Goal: Task Accomplishment & Management: Complete application form

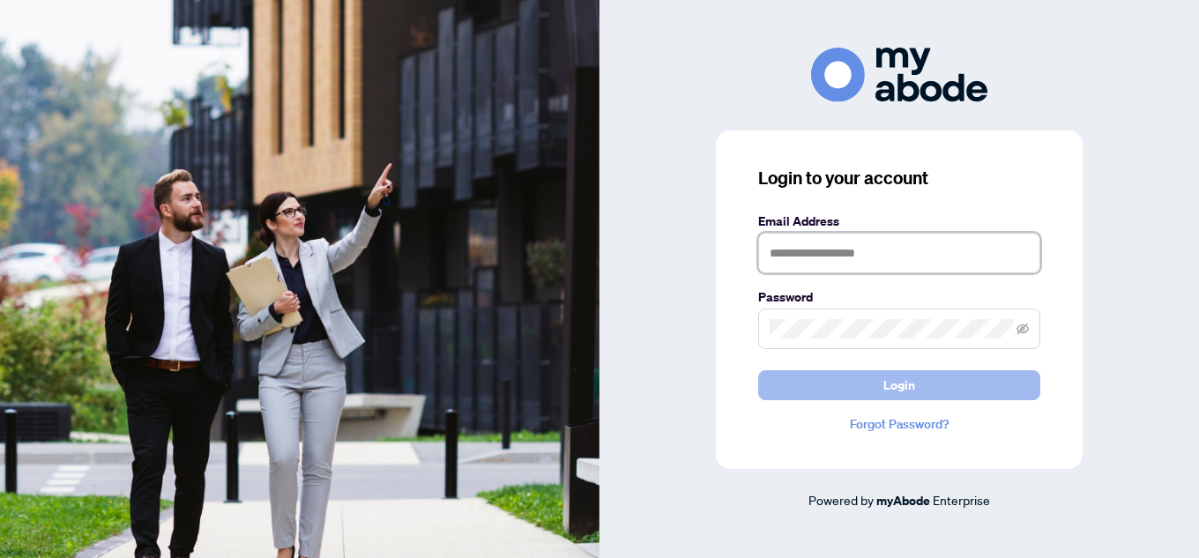
type input "**********"
click at [921, 393] on button "Login" at bounding box center [899, 385] width 282 height 30
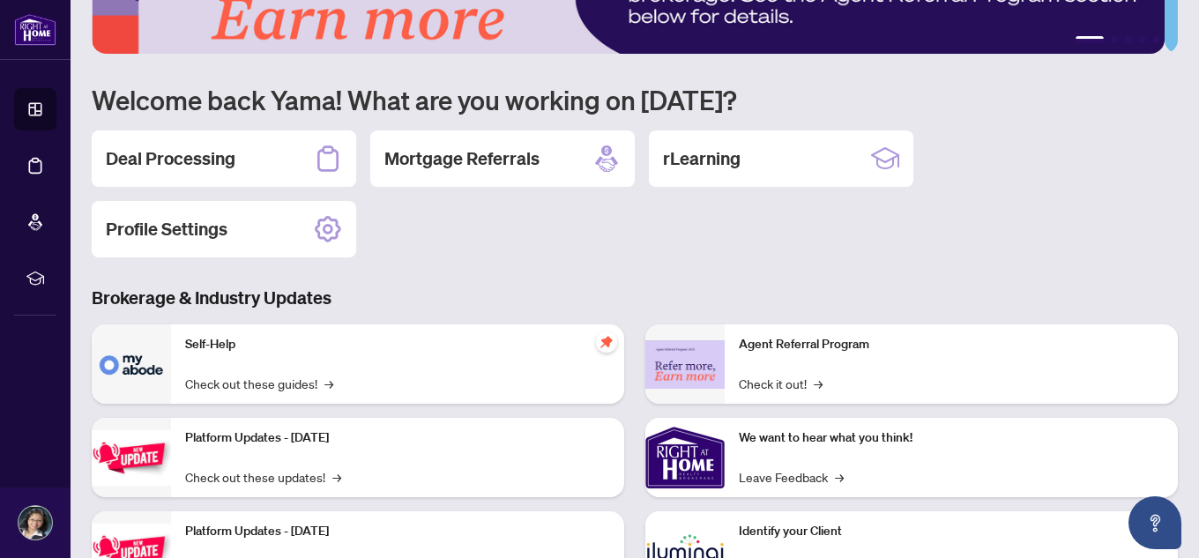
scroll to position [176, 0]
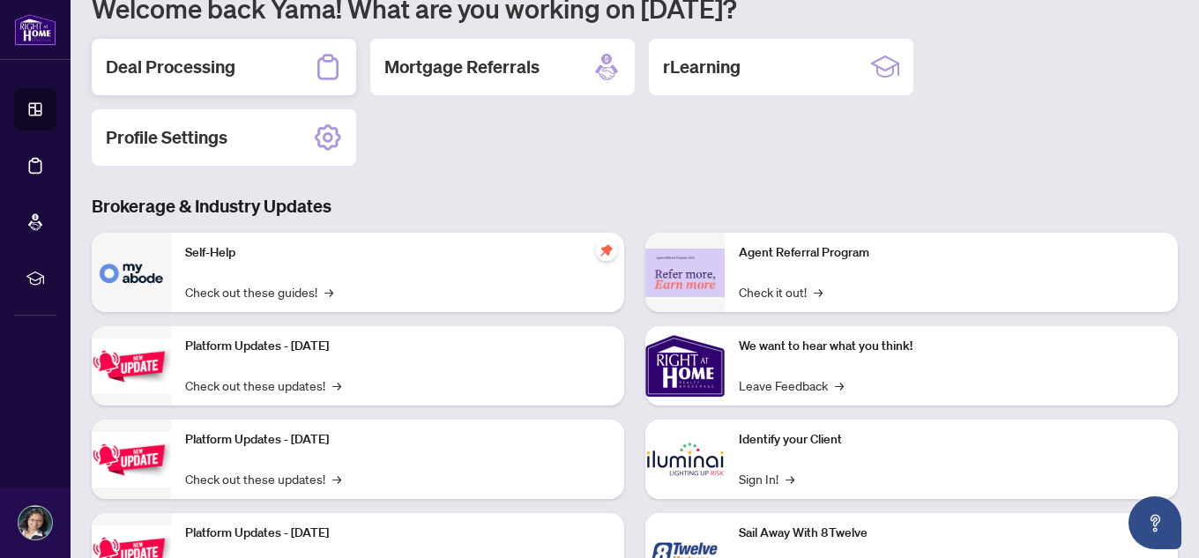
click at [173, 55] on h2 "Deal Processing" at bounding box center [171, 67] width 130 height 25
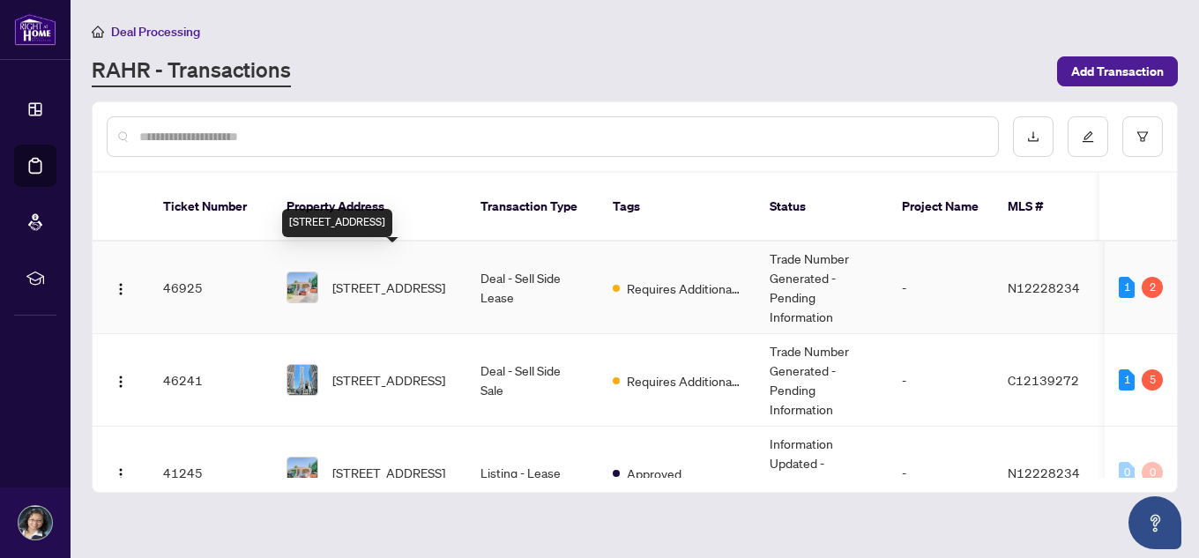
click at [380, 278] on span "[STREET_ADDRESS]" at bounding box center [388, 287] width 113 height 19
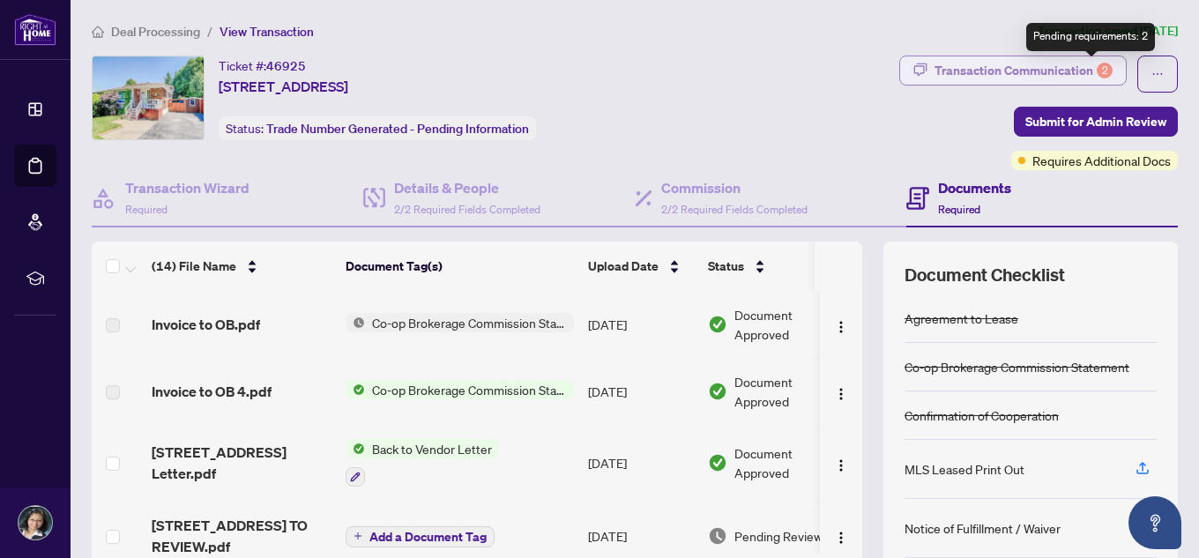
click at [1097, 65] on div "2" at bounding box center [1105, 71] width 16 height 16
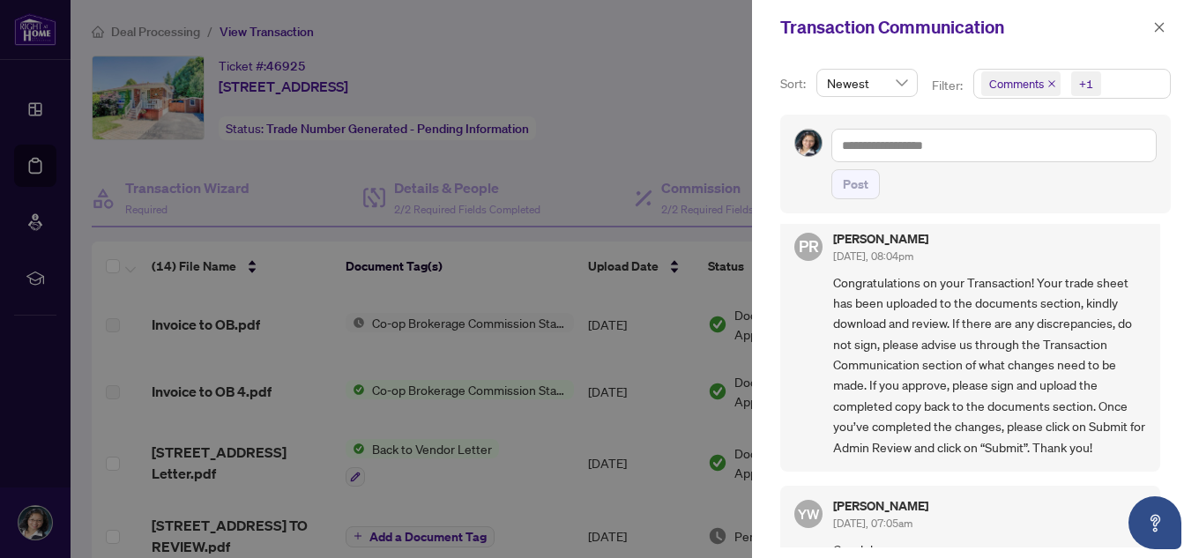
scroll to position [265, 0]
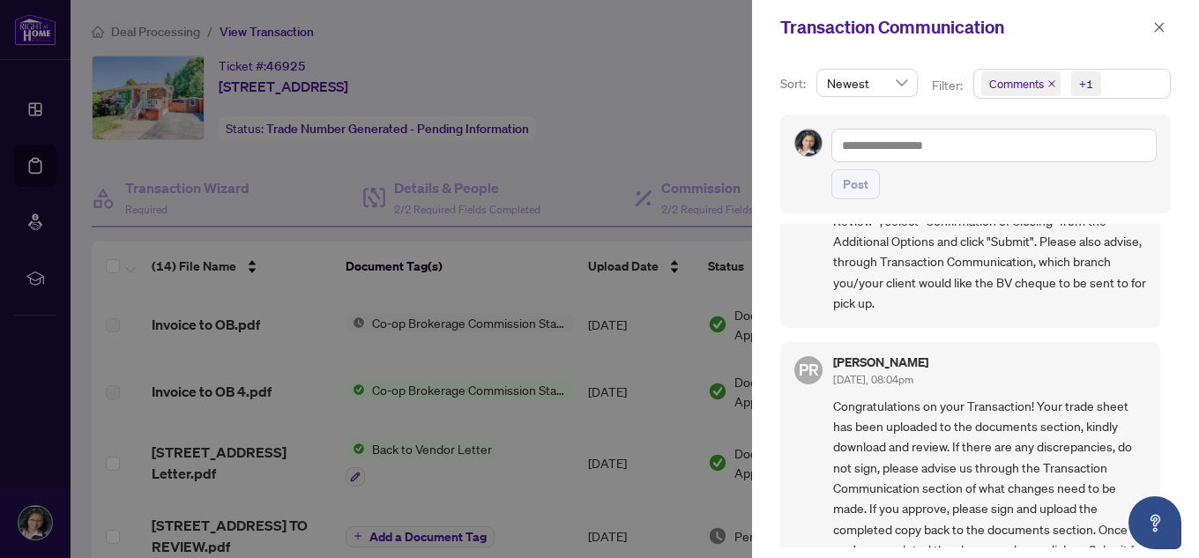
click at [502, 295] on div at bounding box center [599, 279] width 1199 height 558
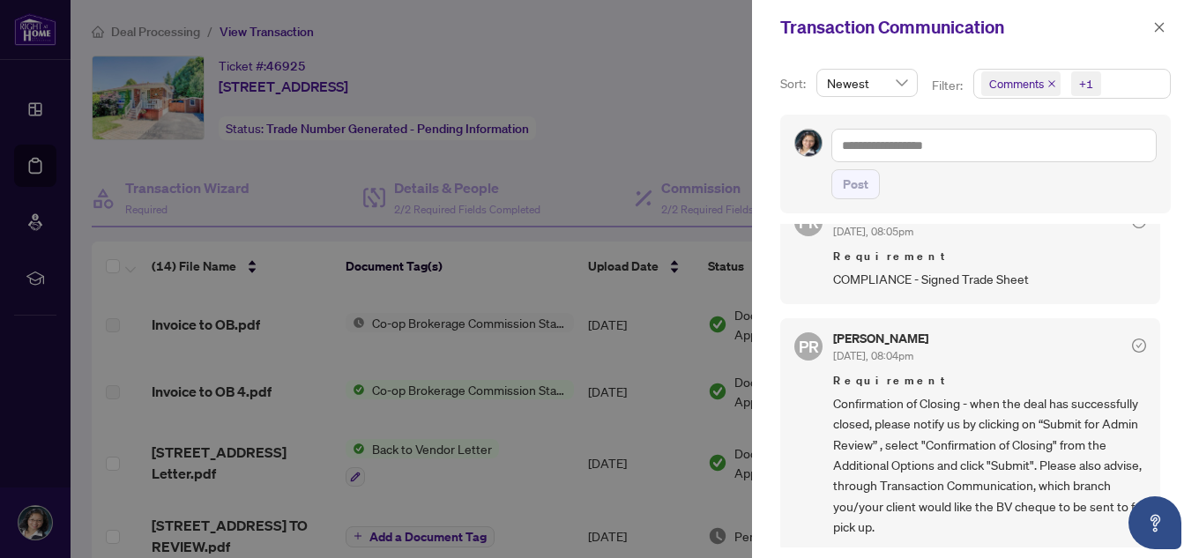
scroll to position [0, 0]
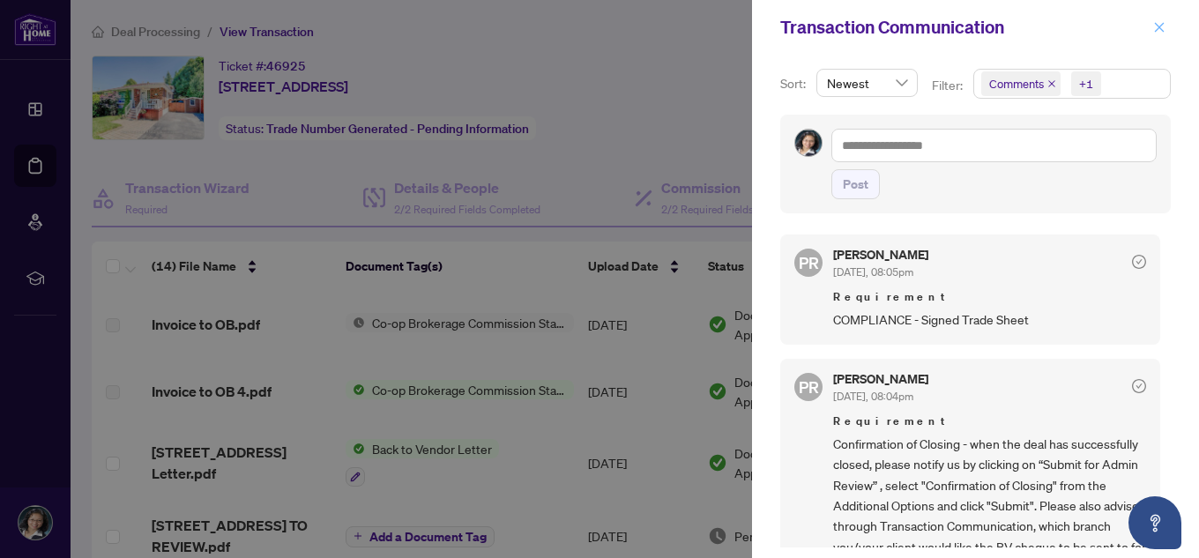
click at [1160, 27] on icon "close" at bounding box center [1160, 27] width 10 height 10
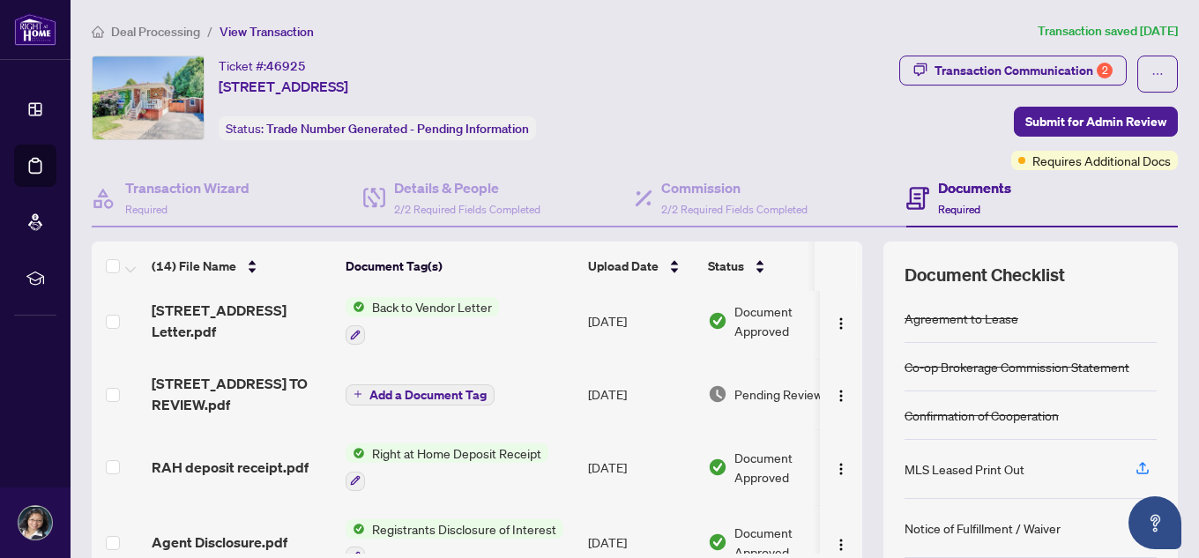
scroll to position [54, 0]
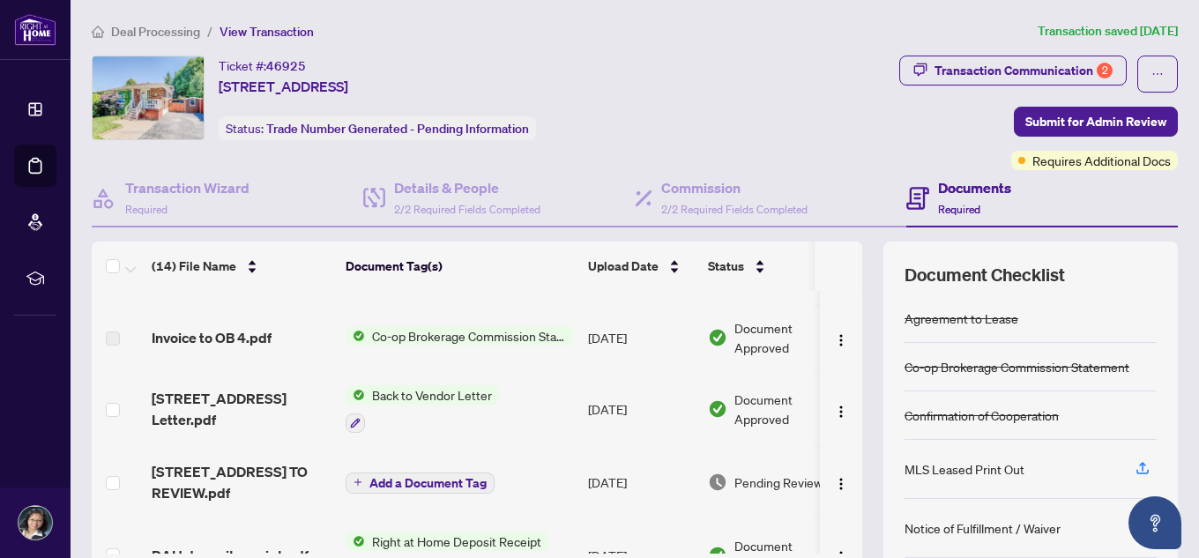
click at [443, 335] on span "Co-op Brokerage Commission Statement" at bounding box center [469, 335] width 209 height 19
click at [444, 335] on span "Co-op Brokerage Commission Statement" at bounding box center [469, 335] width 209 height 19
click at [763, 334] on span "Document Approved" at bounding box center [789, 337] width 109 height 39
click at [619, 337] on td "Aug/19/2025" at bounding box center [641, 337] width 120 height 67
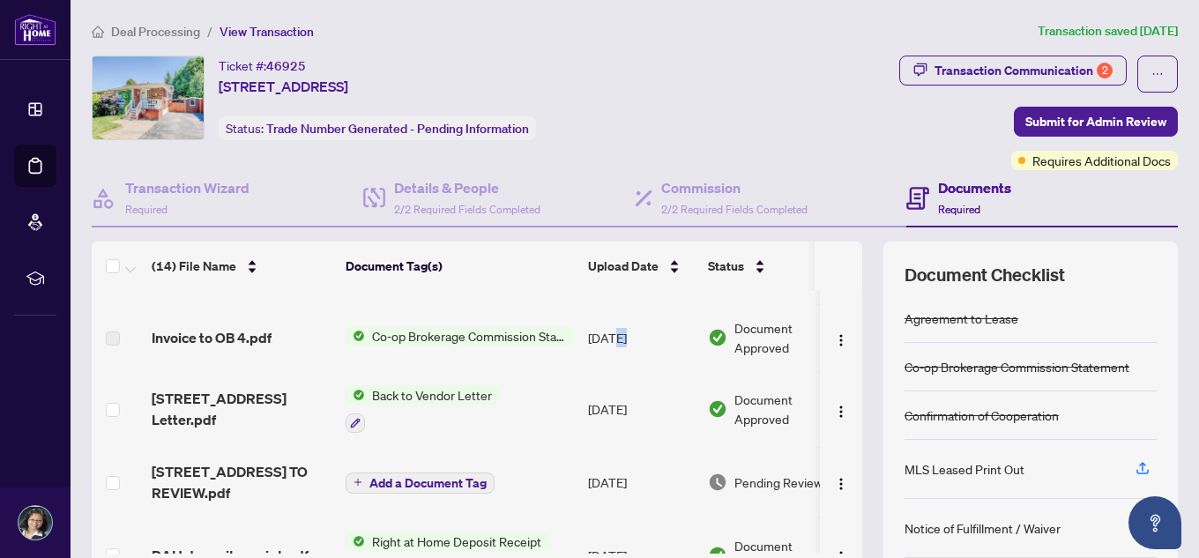
click at [619, 337] on td "Aug/19/2025" at bounding box center [641, 337] width 120 height 67
click at [111, 337] on label at bounding box center [113, 338] width 14 height 19
click at [450, 331] on span "Co-op Brokerage Commission Statement" at bounding box center [469, 335] width 209 height 19
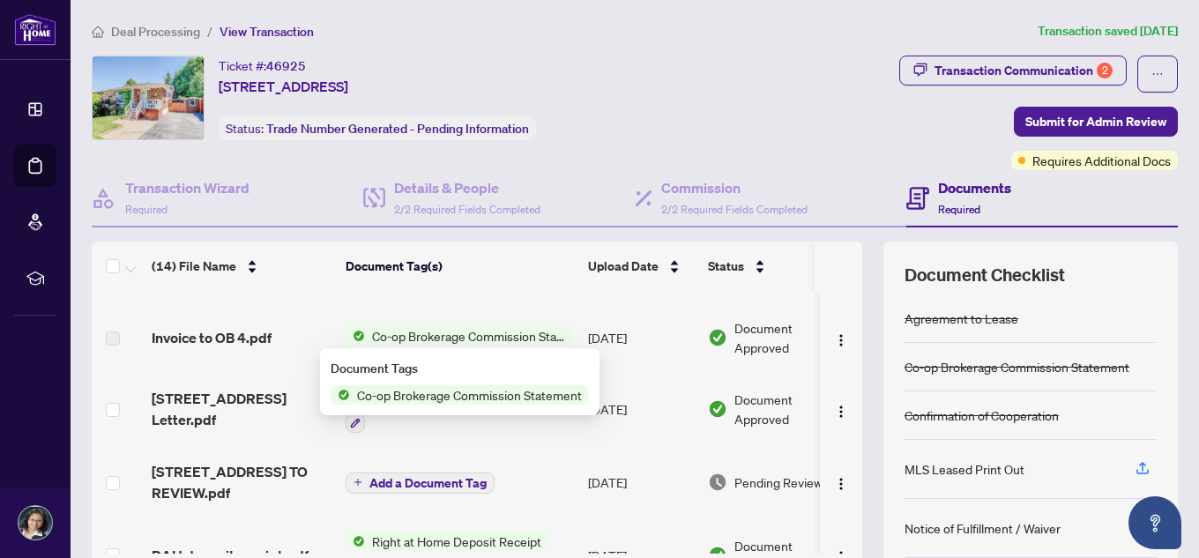
click at [437, 392] on span "Co-op Brokerage Commission Statement" at bounding box center [469, 394] width 239 height 19
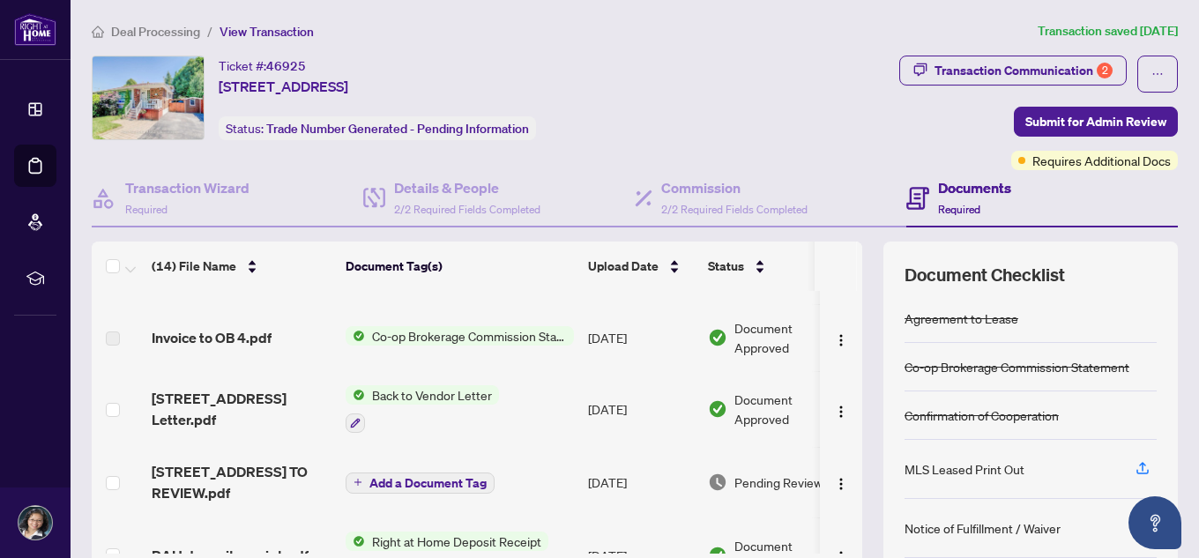
click at [749, 342] on span "Document Approved" at bounding box center [789, 337] width 109 height 39
click at [834, 340] on img "button" at bounding box center [841, 340] width 14 height 14
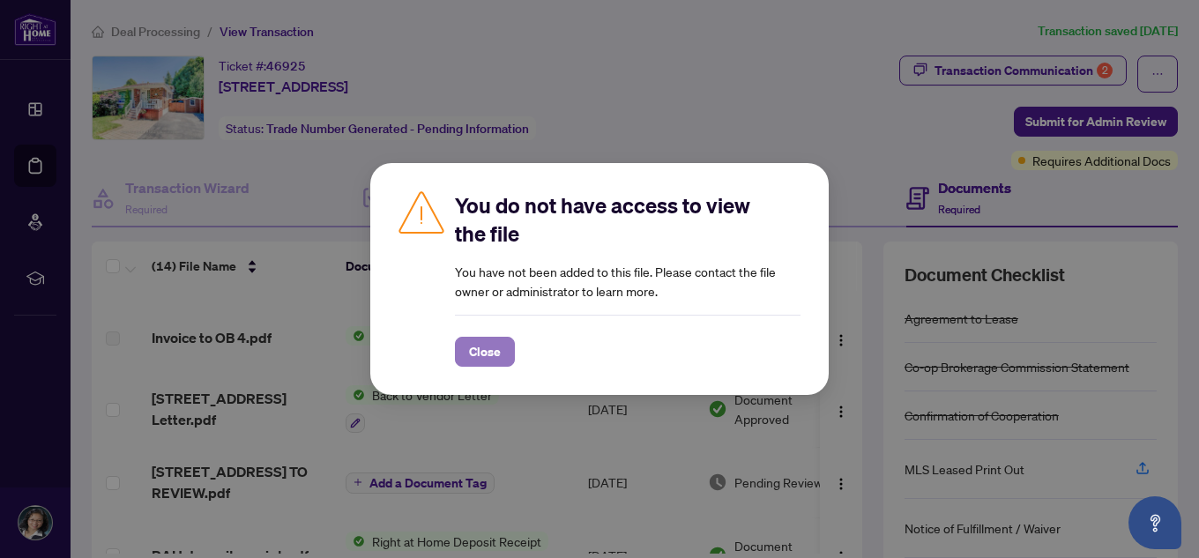
click at [490, 359] on span "Close" at bounding box center [485, 352] width 32 height 28
click at [490, 359] on div "You do not have access to view the file You have not been added to this file. P…" at bounding box center [599, 279] width 1199 height 558
click at [490, 357] on span "Close" at bounding box center [485, 352] width 32 height 28
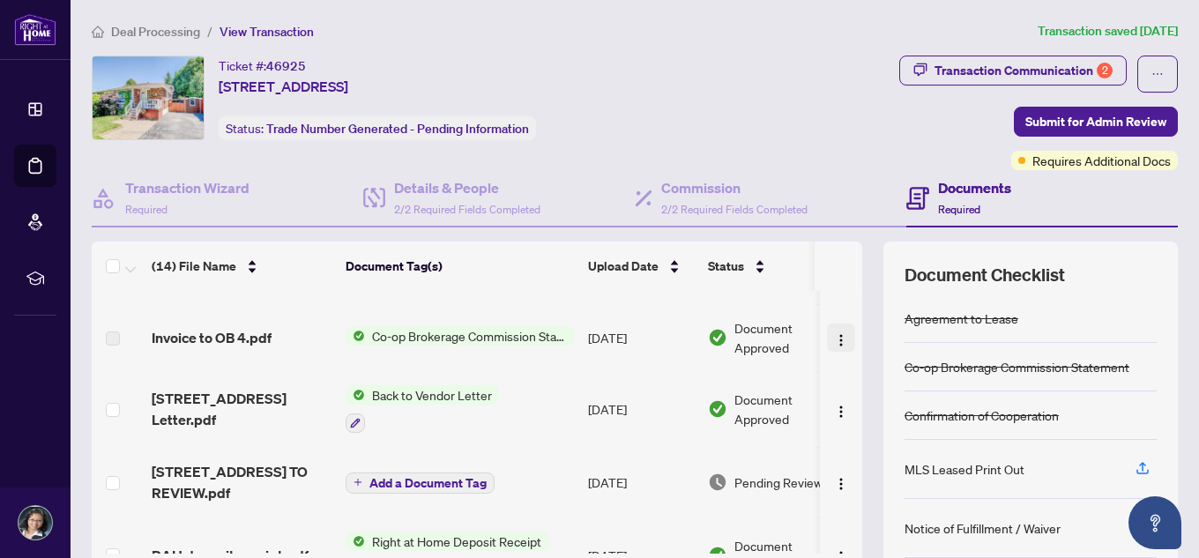
click at [834, 345] on img "button" at bounding box center [841, 340] width 14 height 14
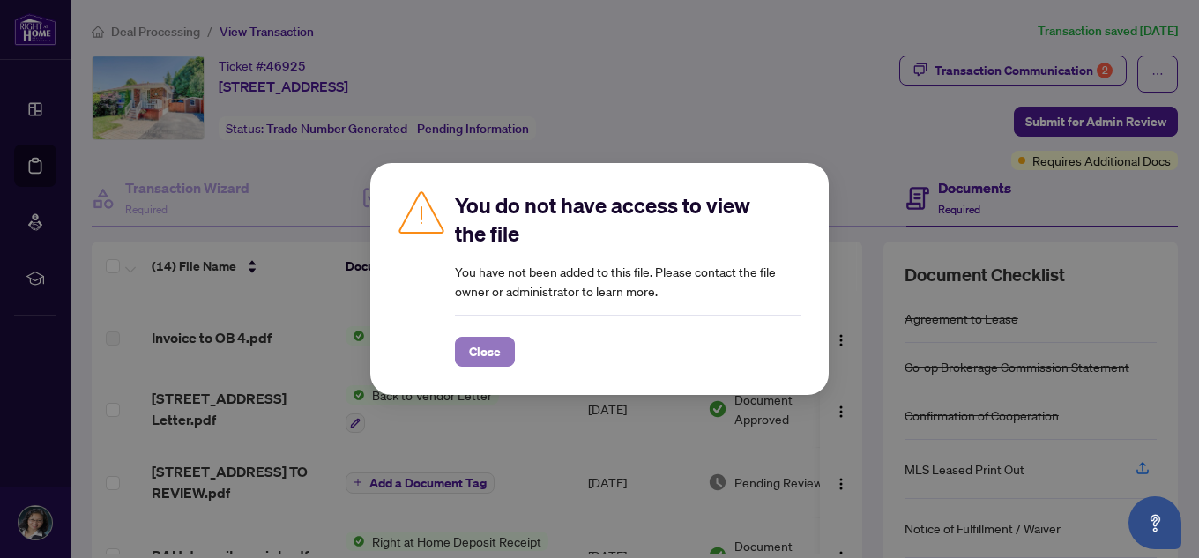
click at [496, 345] on span "Close" at bounding box center [485, 352] width 32 height 28
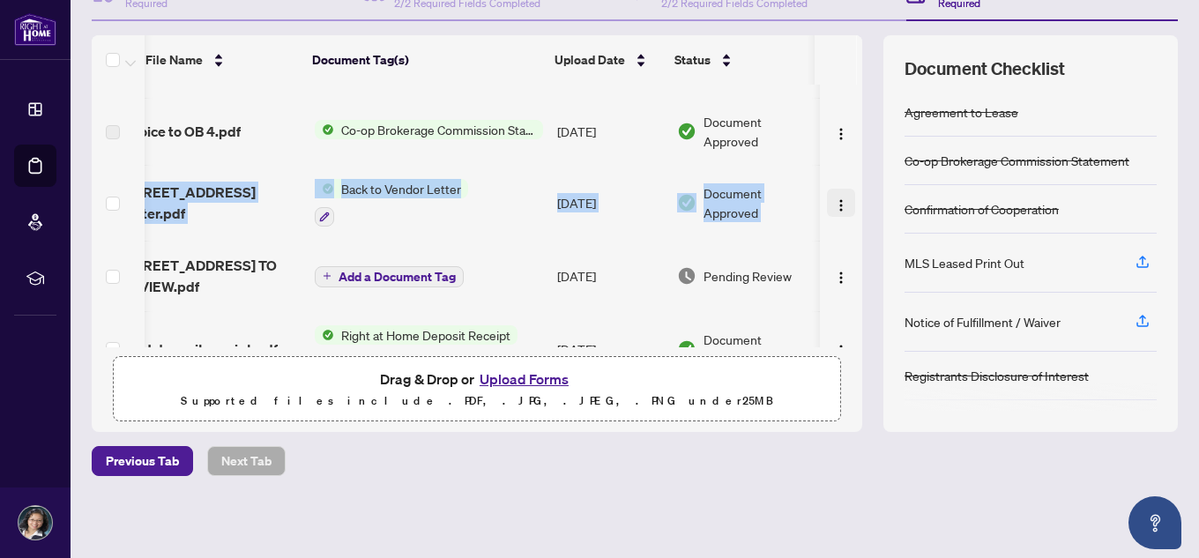
scroll to position [0, 49]
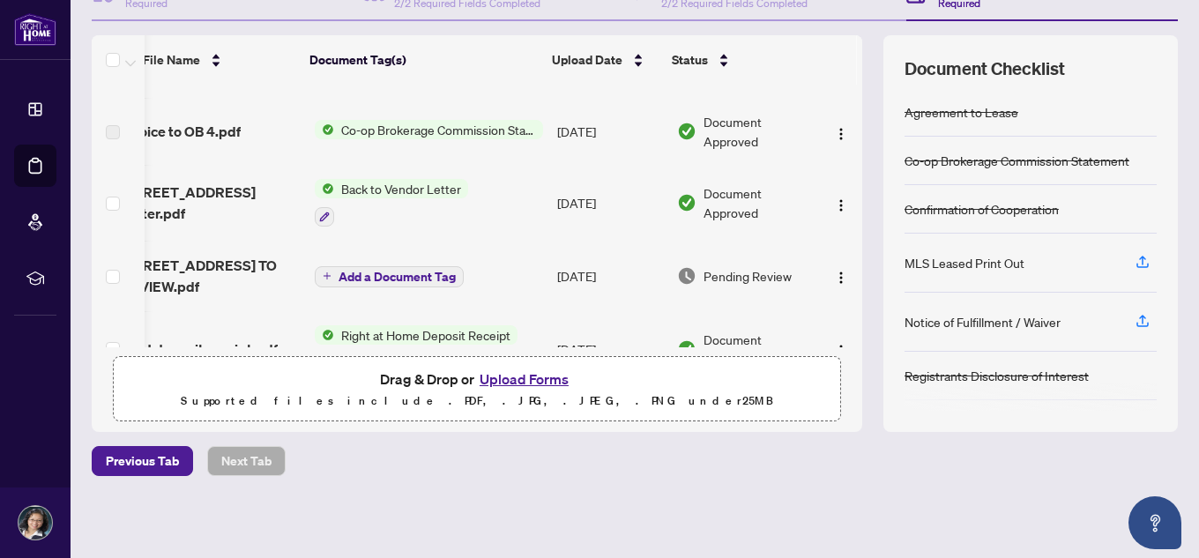
drag, startPoint x: 841, startPoint y: 131, endPoint x: 822, endPoint y: 100, distance: 36.5
click at [822, 100] on tbody "Invoice to OB.pdf Co-op Brokerage Commission Statement Aug/19/2025 Document App…" at bounding box center [462, 540] width 802 height 1019
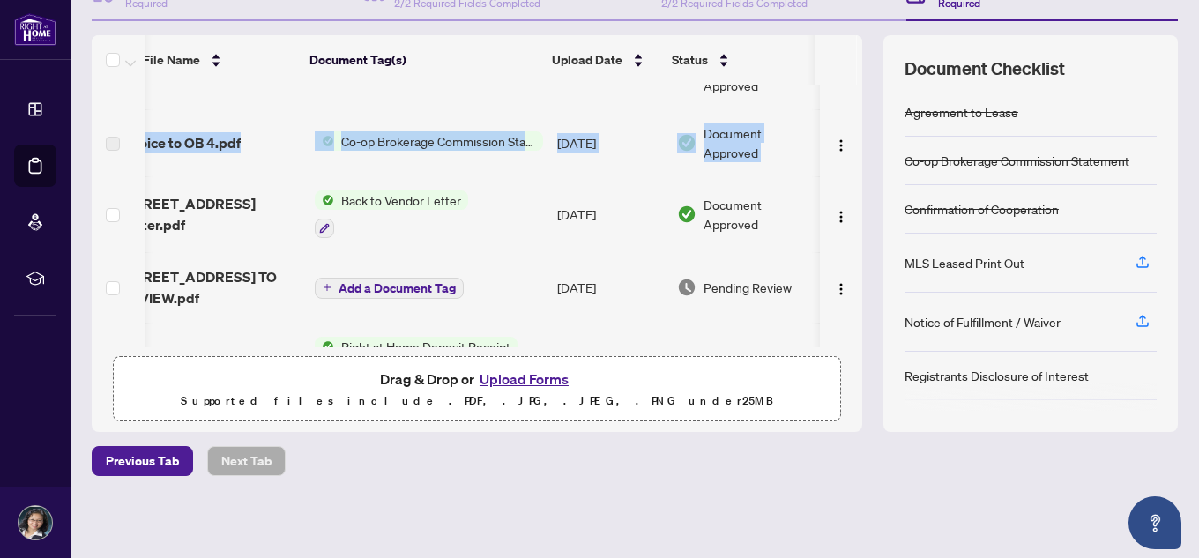
scroll to position [0, 0]
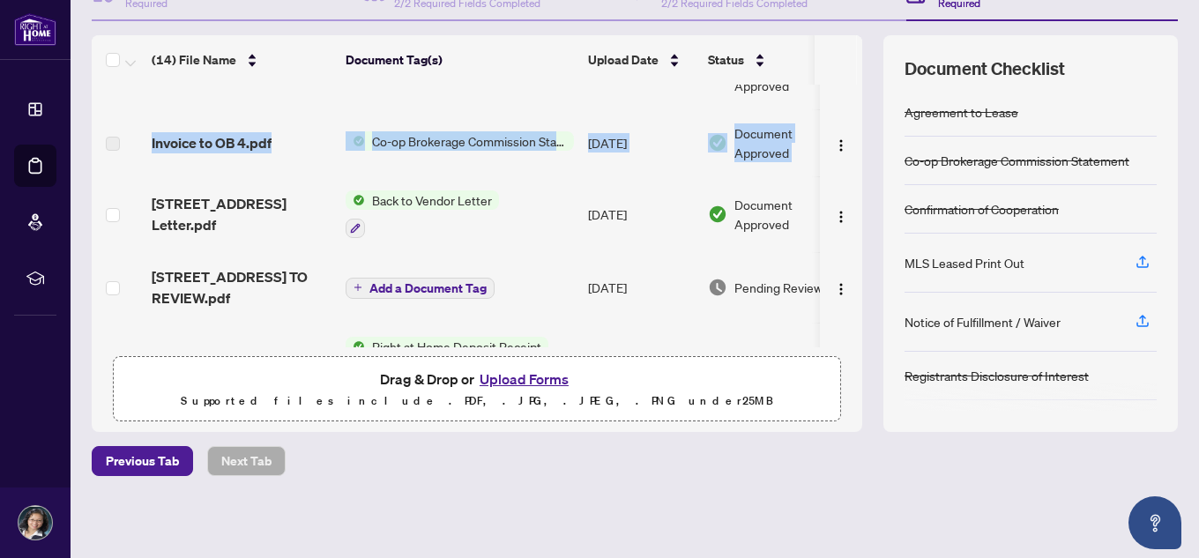
click at [843, 127] on td at bounding box center [841, 142] width 42 height 67
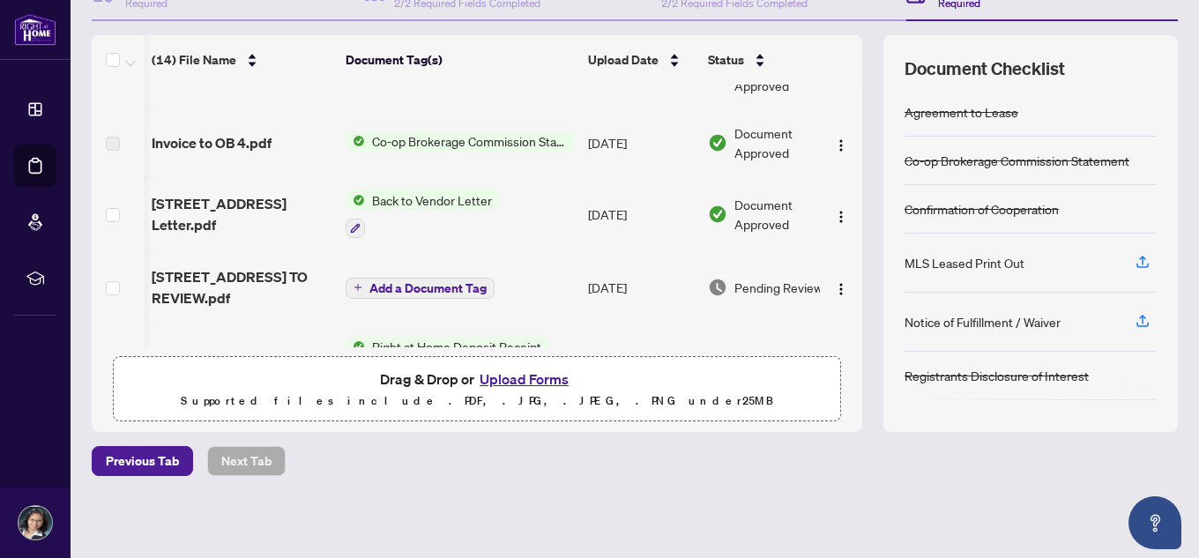
scroll to position [0, 49]
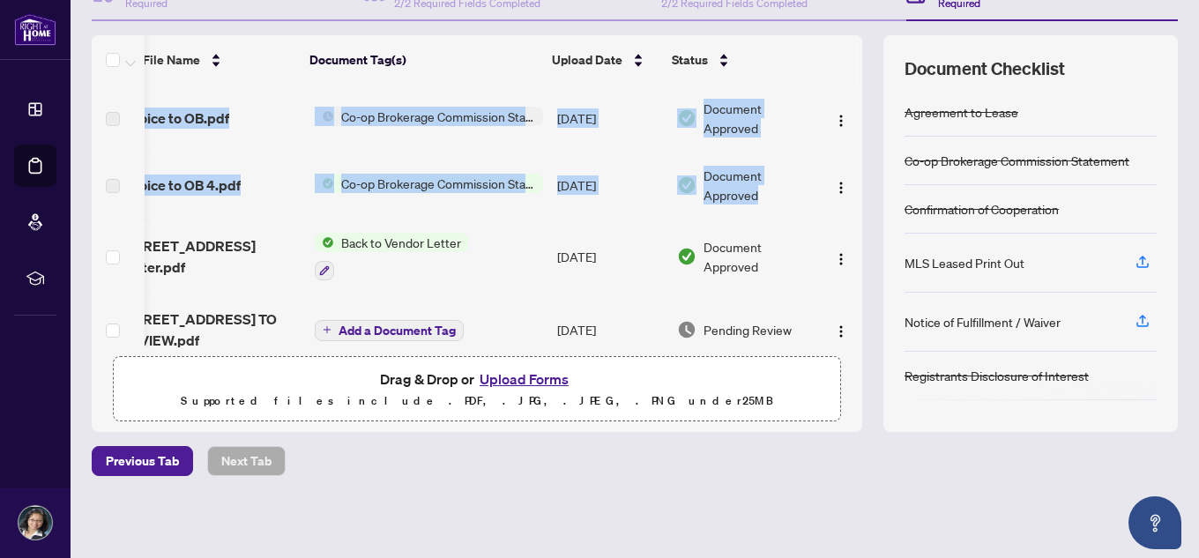
drag, startPoint x: 843, startPoint y: 127, endPoint x: 847, endPoint y: 53, distance: 74.2
click at [847, 53] on div "(14) File Name Document Tag(s) Upload Date Status Invoice to OB.pdf Co-op Broke…" at bounding box center [477, 191] width 771 height 312
click at [794, 105] on span "Document Approved" at bounding box center [758, 118] width 109 height 39
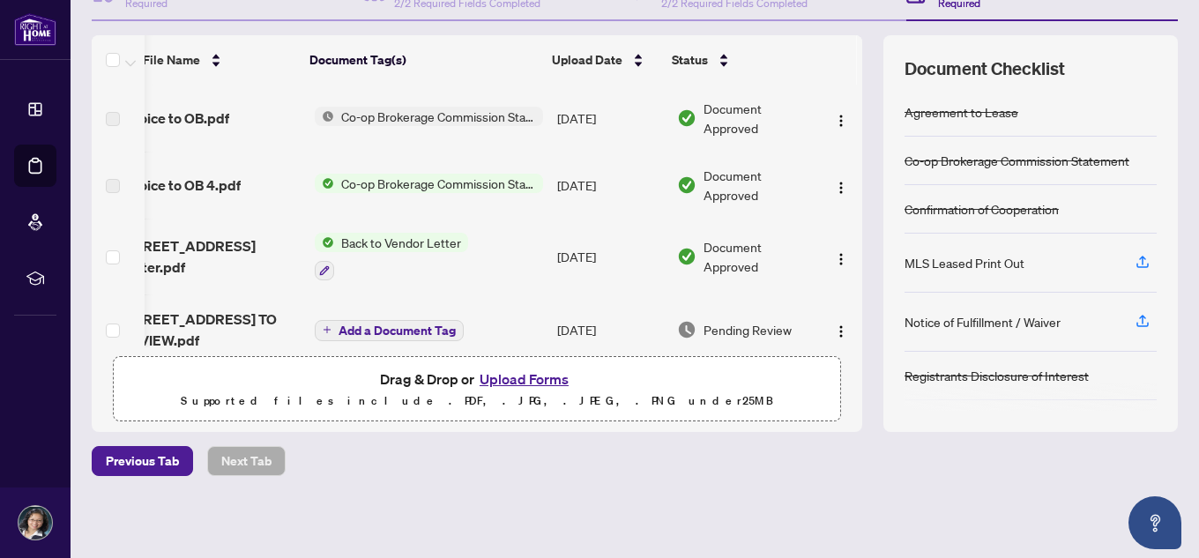
click at [366, 238] on span "Back to Vendor Letter" at bounding box center [401, 242] width 134 height 19
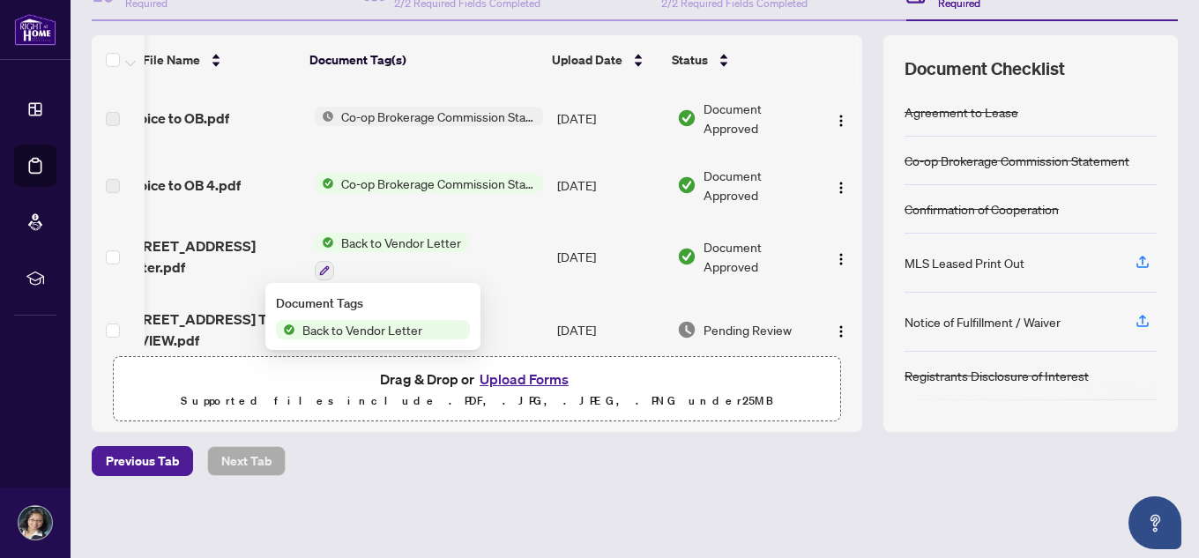
click at [366, 238] on span "Back to Vendor Letter" at bounding box center [401, 242] width 134 height 19
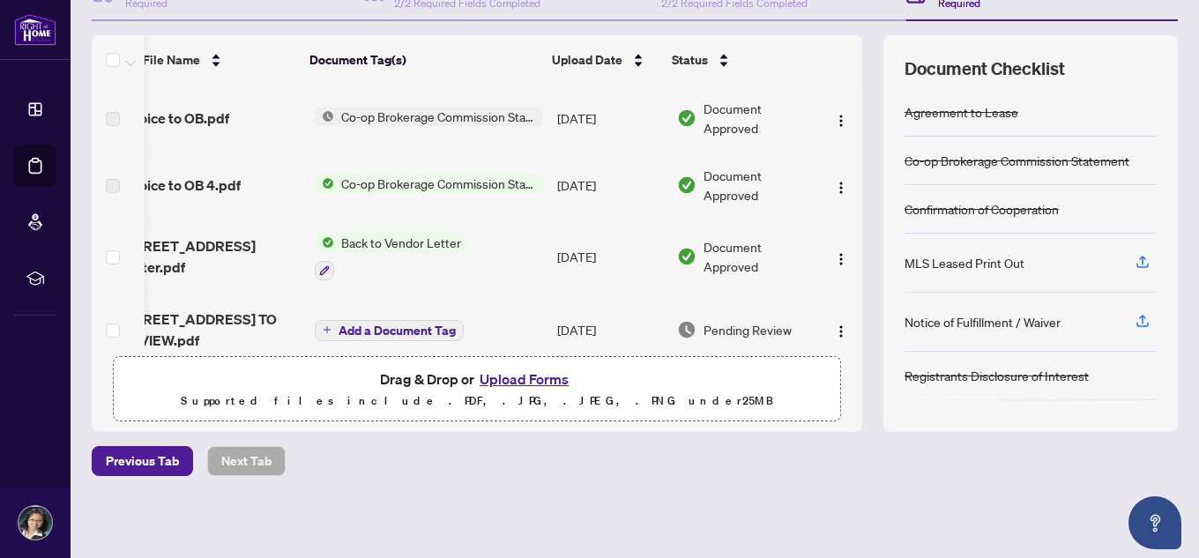
click at [366, 238] on span "Back to Vendor Letter" at bounding box center [401, 242] width 134 height 19
drag, startPoint x: 852, startPoint y: 117, endPoint x: 871, endPoint y: 38, distance: 81.7
click at [859, 57] on div "(14) File Name Document Tag(s) Upload Date Status Invoice to OB.pdf Co-op Broke…" at bounding box center [635, 233] width 1086 height 397
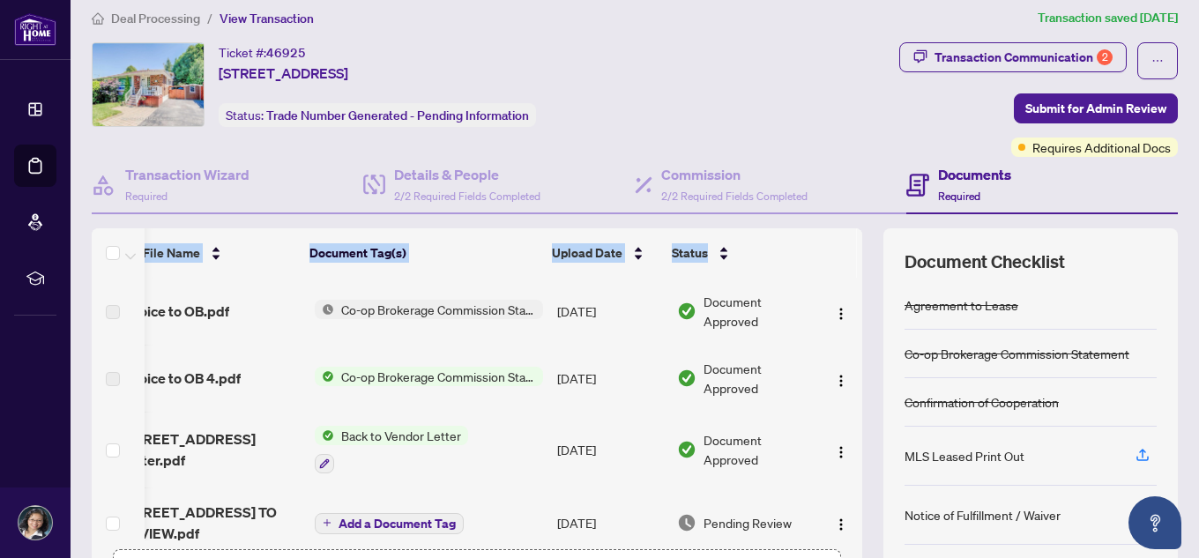
scroll to position [0, 0]
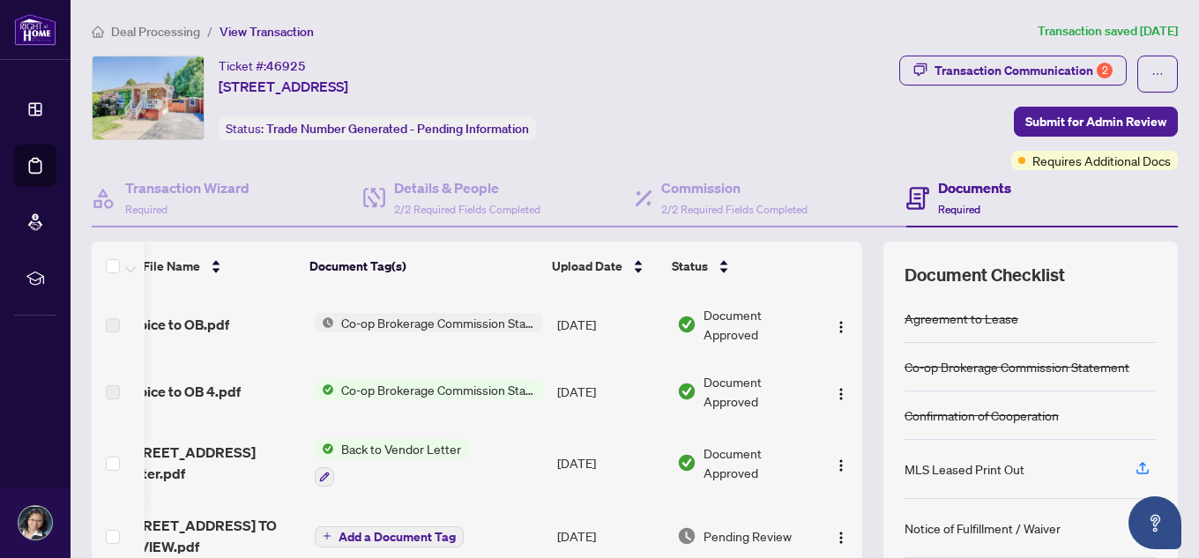
click at [258, 168] on div "Ticket #: 46925 107 Sherwood Forest Dr, Markham, Ontario L3P 1P9, Canada Status…" at bounding box center [403, 113] width 630 height 115
click at [141, 185] on h4 "Transaction Wizard" at bounding box center [187, 187] width 124 height 21
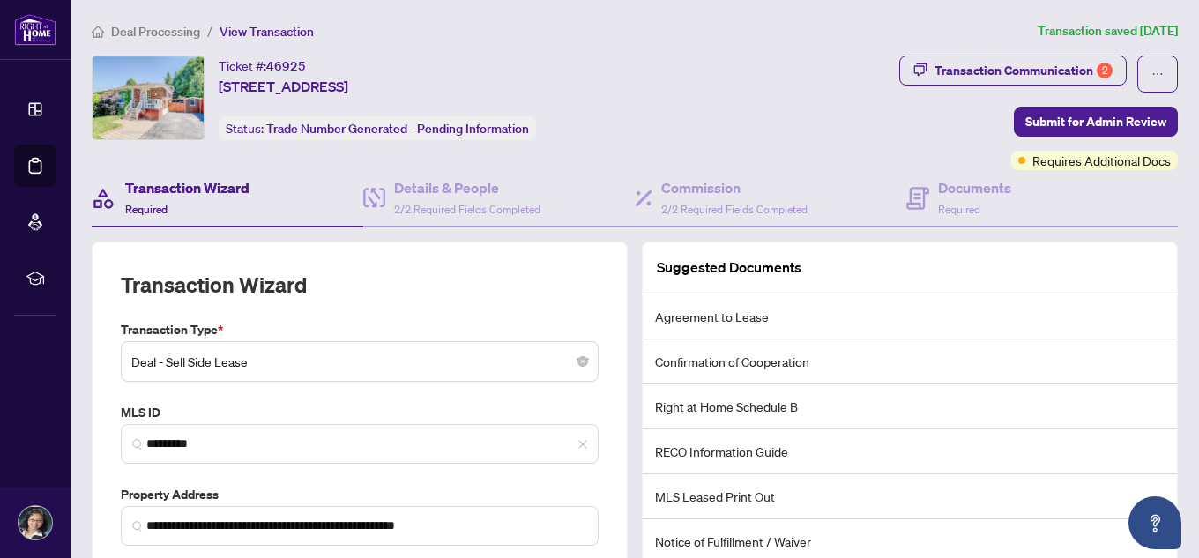
click at [222, 182] on h4 "Transaction Wizard" at bounding box center [187, 187] width 124 height 21
drag, startPoint x: 944, startPoint y: 185, endPoint x: 705, endPoint y: 228, distance: 243.6
click at [946, 185] on h4 "Documents" at bounding box center [974, 187] width 73 height 21
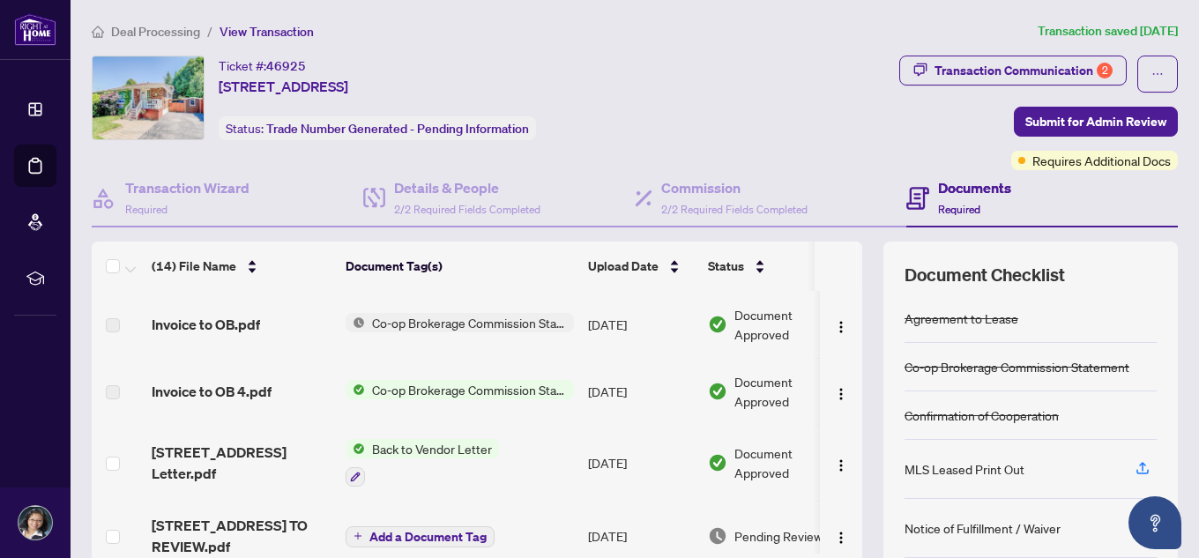
click at [517, 317] on span "Co-op Brokerage Commission Statement" at bounding box center [469, 322] width 209 height 19
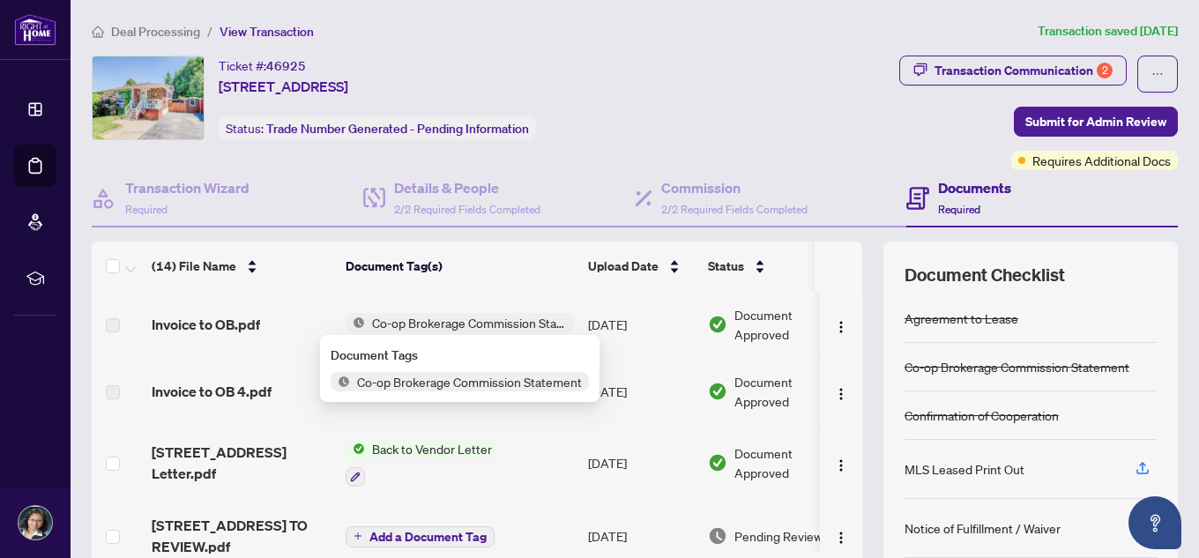
click at [386, 383] on span "Co-op Brokerage Commission Statement" at bounding box center [469, 381] width 239 height 19
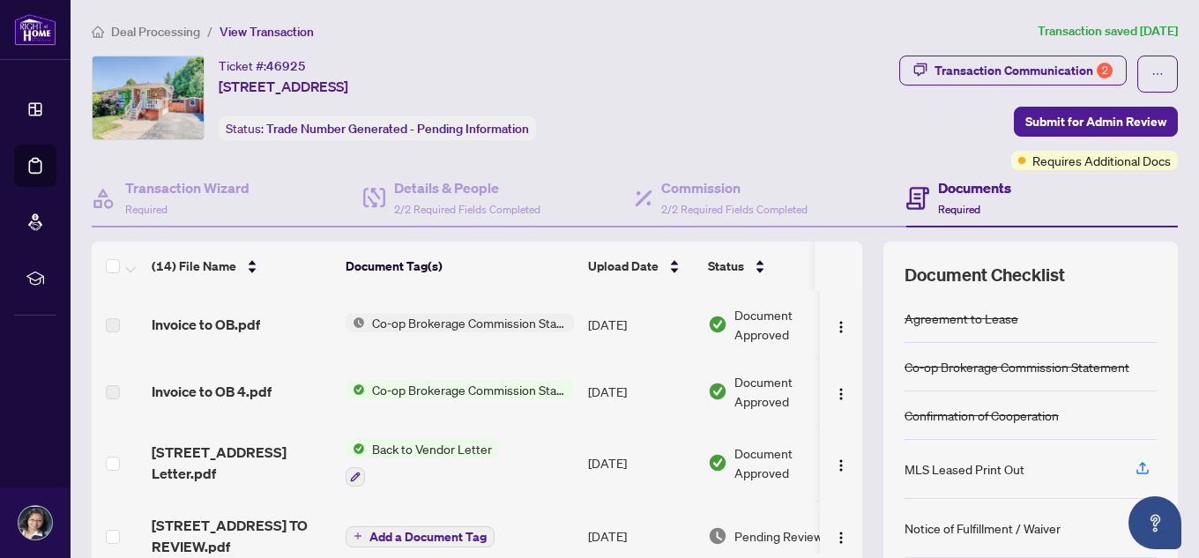
click at [646, 323] on td "Aug/19/2025" at bounding box center [641, 324] width 120 height 67
click at [487, 327] on span "Co-op Brokerage Commission Statement" at bounding box center [469, 322] width 209 height 19
click at [191, 324] on span "Invoice to OB.pdf" at bounding box center [206, 324] width 108 height 21
click at [109, 330] on label at bounding box center [113, 325] width 14 height 19
click at [834, 327] on img "button" at bounding box center [841, 327] width 14 height 14
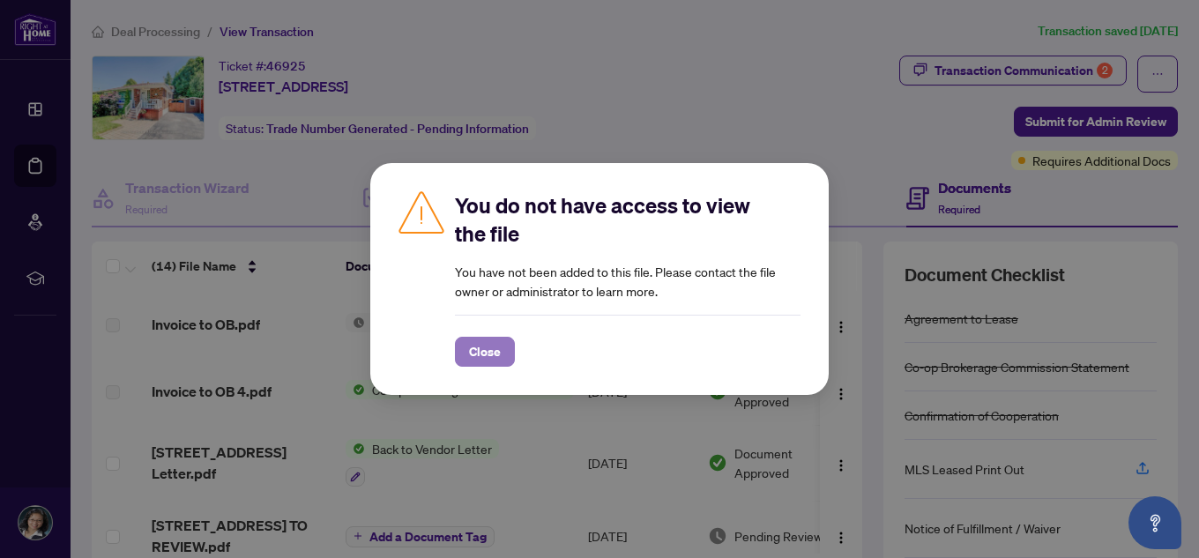
click at [489, 346] on span "Close" at bounding box center [485, 352] width 32 height 28
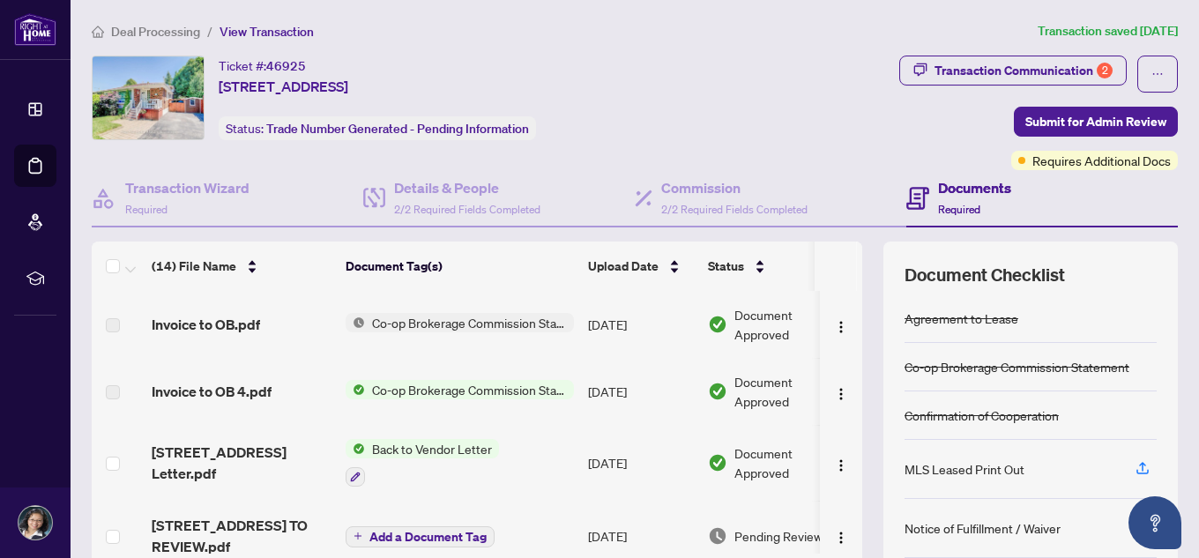
click at [473, 325] on span "Co-op Brokerage Commission Statement" at bounding box center [469, 322] width 209 height 19
click at [321, 330] on div "Invoice to OB.pdf" at bounding box center [242, 324] width 180 height 21
click at [469, 394] on span "Co-op Brokerage Commission Statement" at bounding box center [469, 389] width 209 height 19
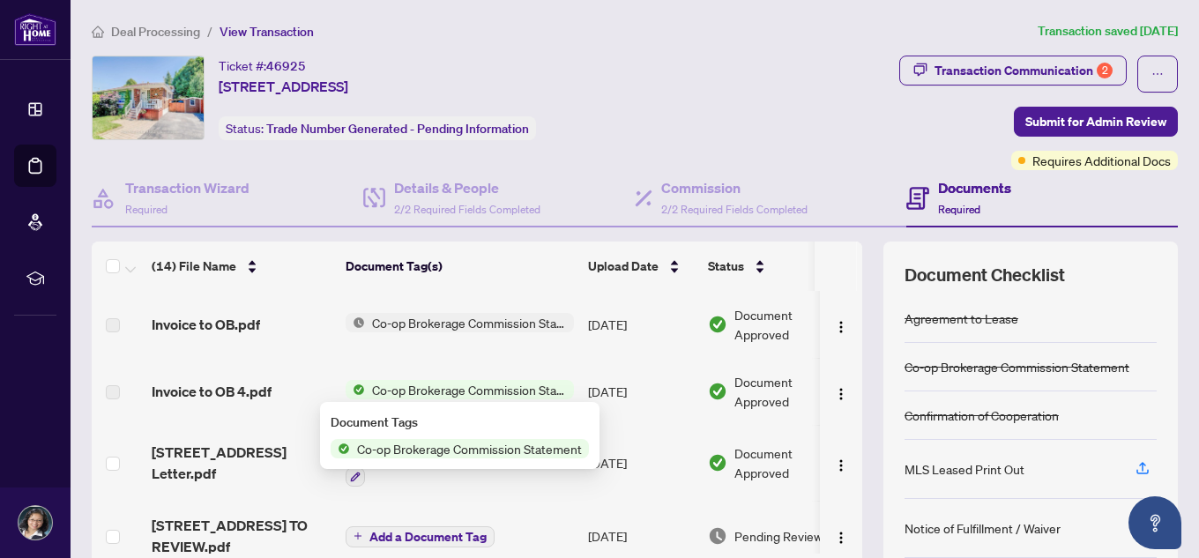
click at [387, 448] on span "Co-op Brokerage Commission Statement" at bounding box center [469, 448] width 239 height 19
click at [504, 448] on span "Co-op Brokerage Commission Statement" at bounding box center [469, 448] width 239 height 19
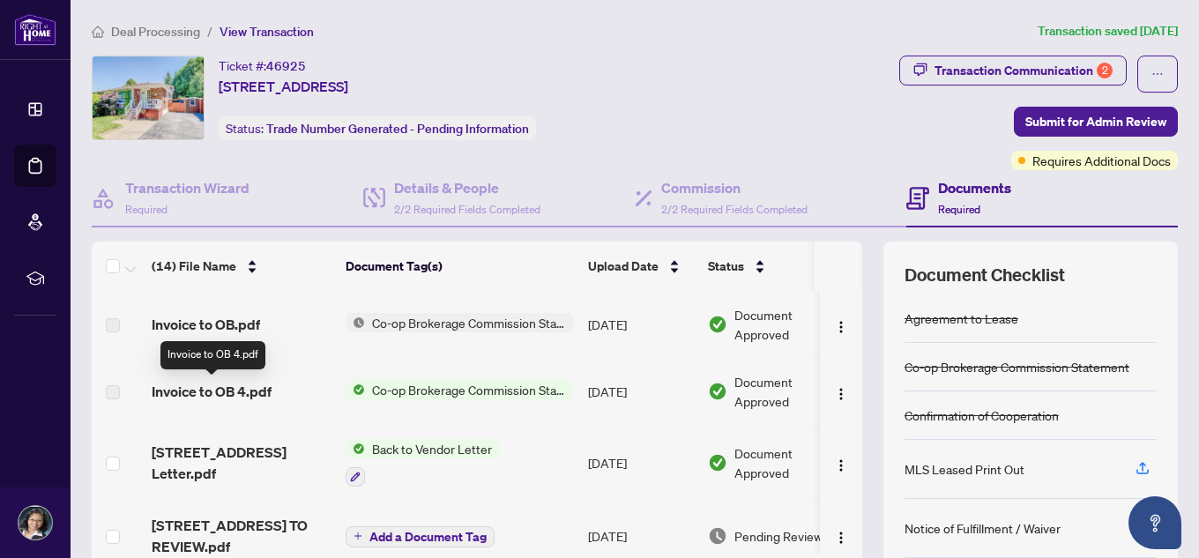
click at [211, 397] on span "Invoice to OB 4.pdf" at bounding box center [212, 391] width 120 height 21
click at [621, 396] on td "Aug/19/2025" at bounding box center [641, 391] width 120 height 67
click at [786, 392] on span "Document Approved" at bounding box center [789, 391] width 109 height 39
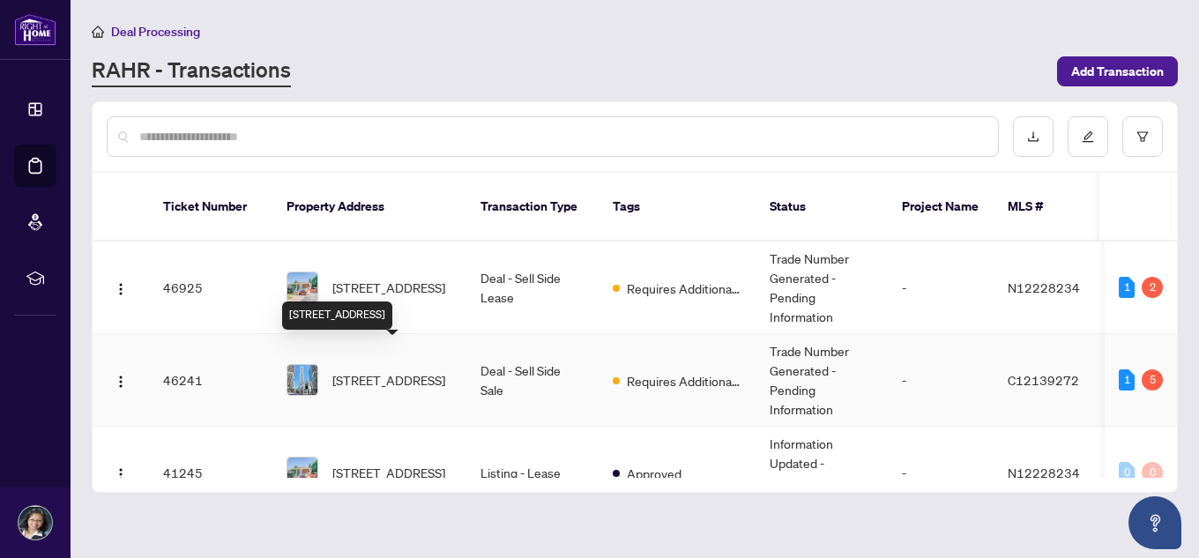
click at [388, 370] on span "4707-1 Bloor St, Toronto, Ontario M4W 1A9, Canada" at bounding box center [388, 379] width 113 height 19
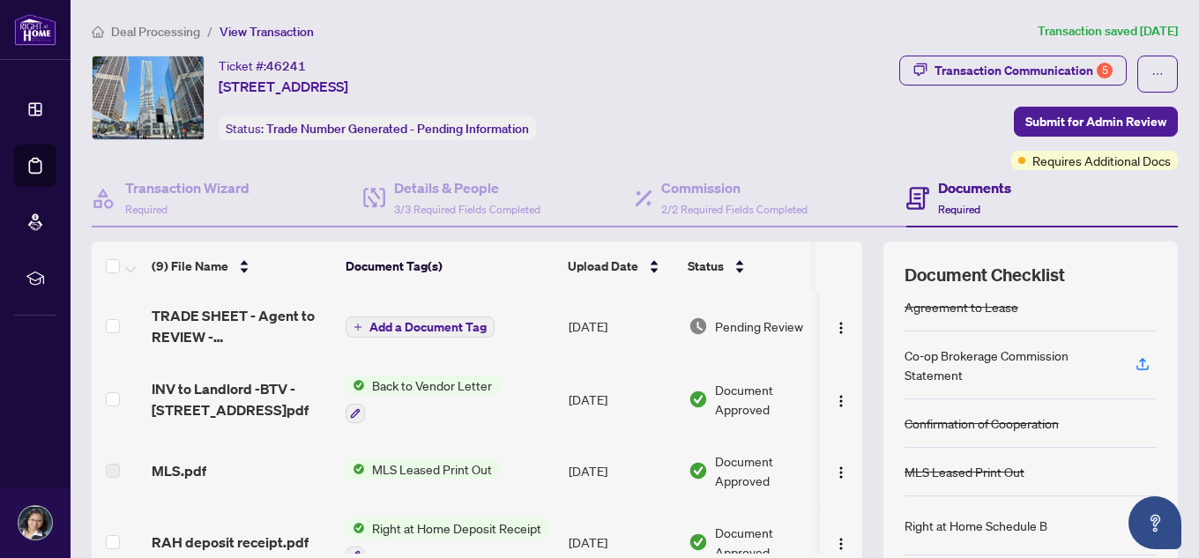
scroll to position [15, 0]
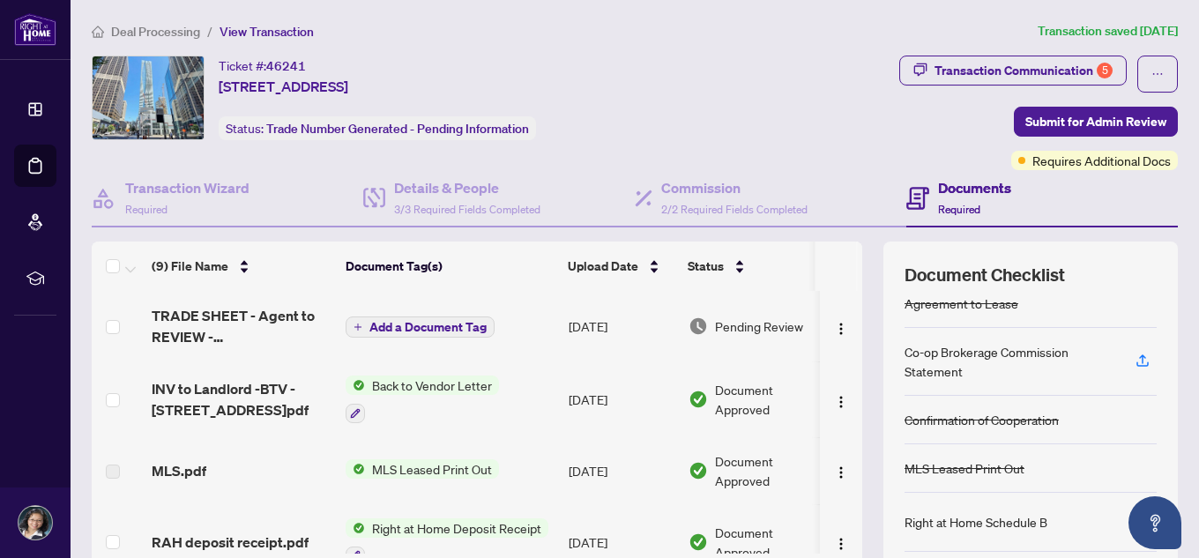
click at [422, 379] on span "Back to Vendor Letter" at bounding box center [432, 385] width 134 height 19
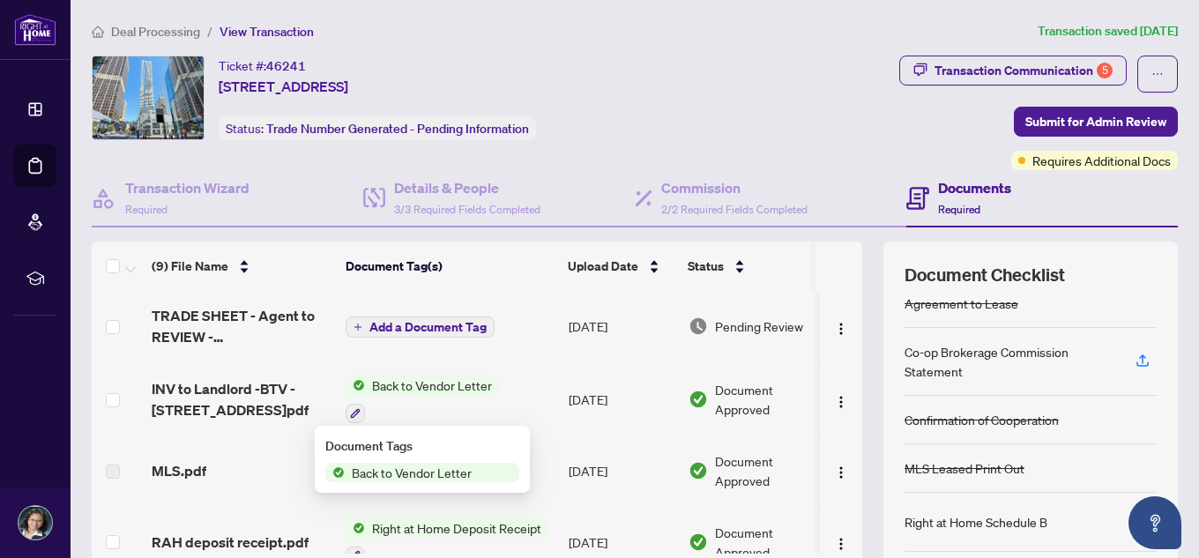
click at [422, 379] on span "Back to Vendor Letter" at bounding box center [432, 385] width 134 height 19
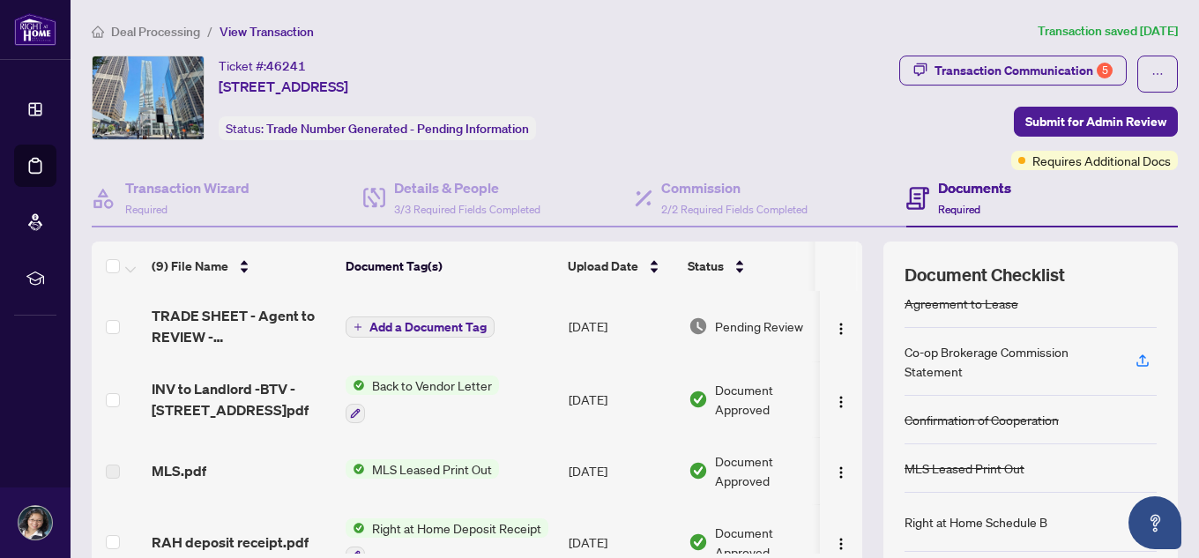
click at [422, 379] on span "Back to Vendor Letter" at bounding box center [432, 385] width 134 height 19
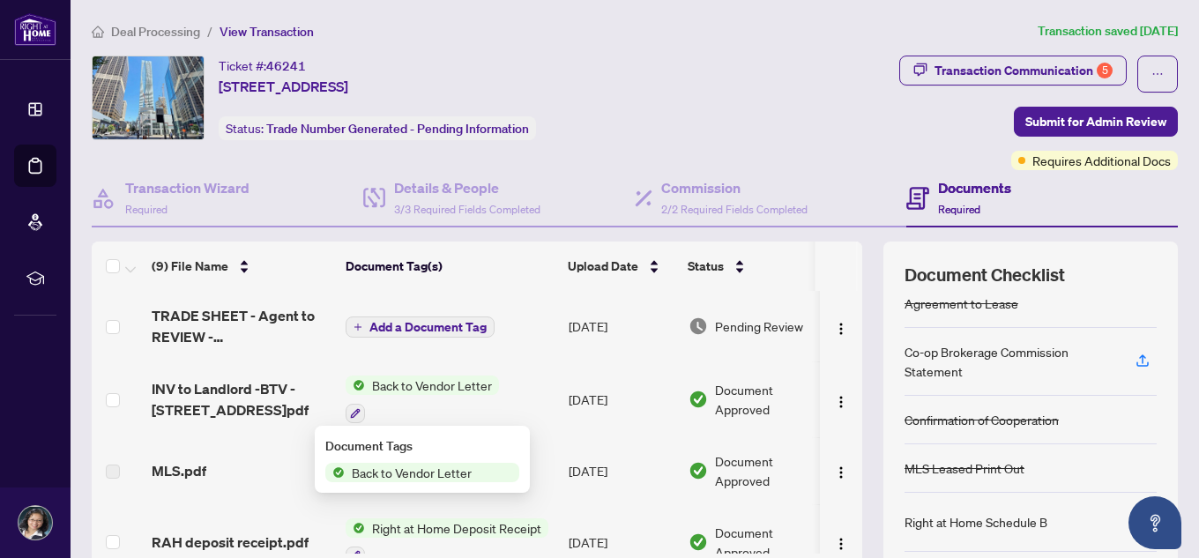
click at [457, 476] on span "Back to Vendor Letter" at bounding box center [412, 472] width 134 height 19
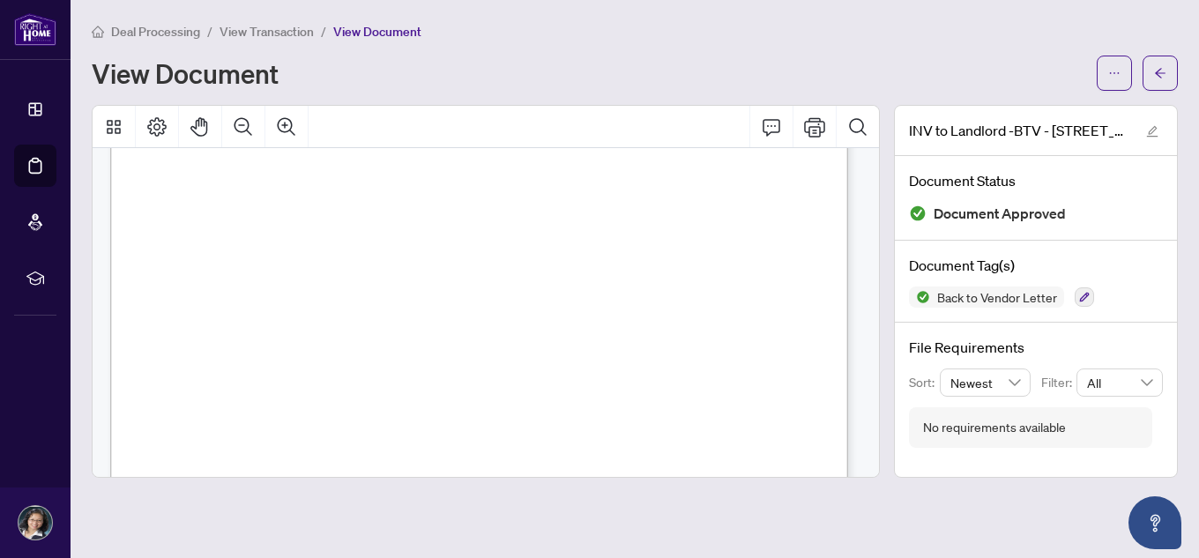
scroll to position [176, 0]
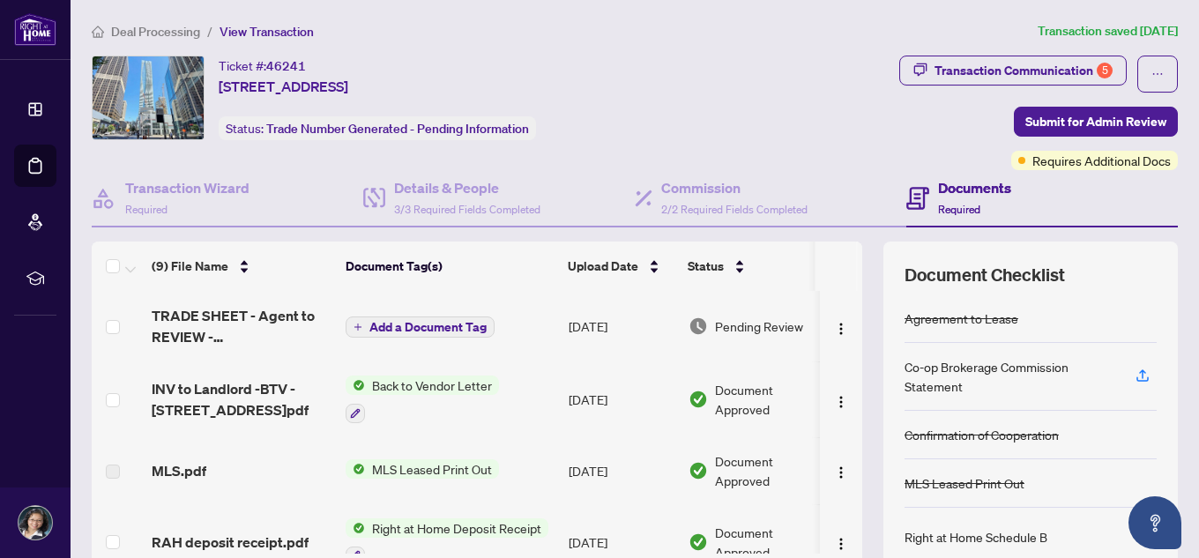
click at [425, 331] on span "Add a Document Tag" at bounding box center [427, 327] width 117 height 12
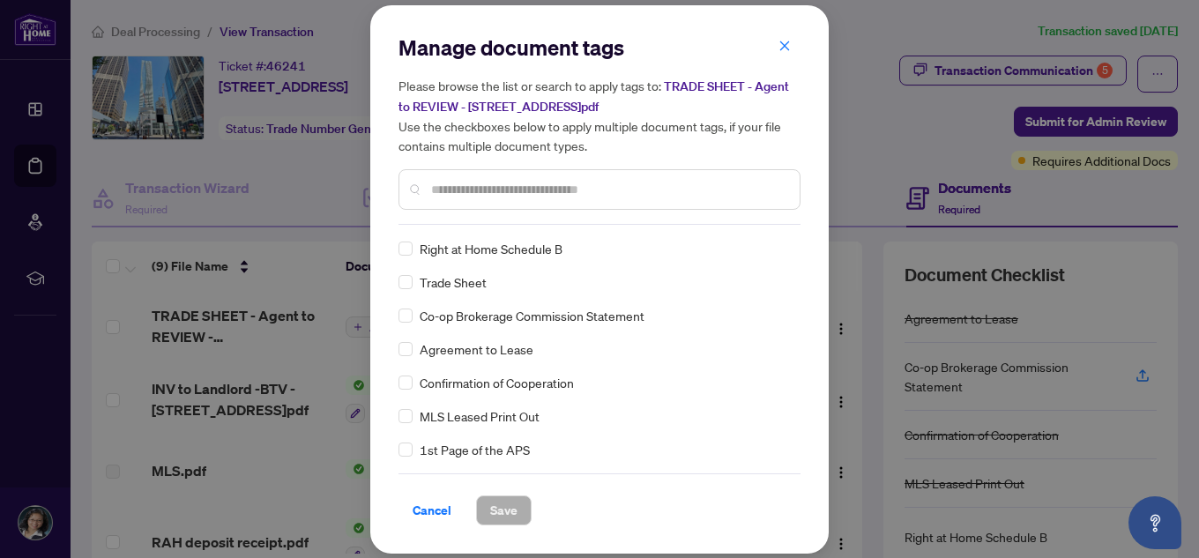
click at [763, 48] on h2 "Manage document tags" at bounding box center [600, 48] width 402 height 28
click at [783, 45] on icon "close" at bounding box center [785, 46] width 12 height 12
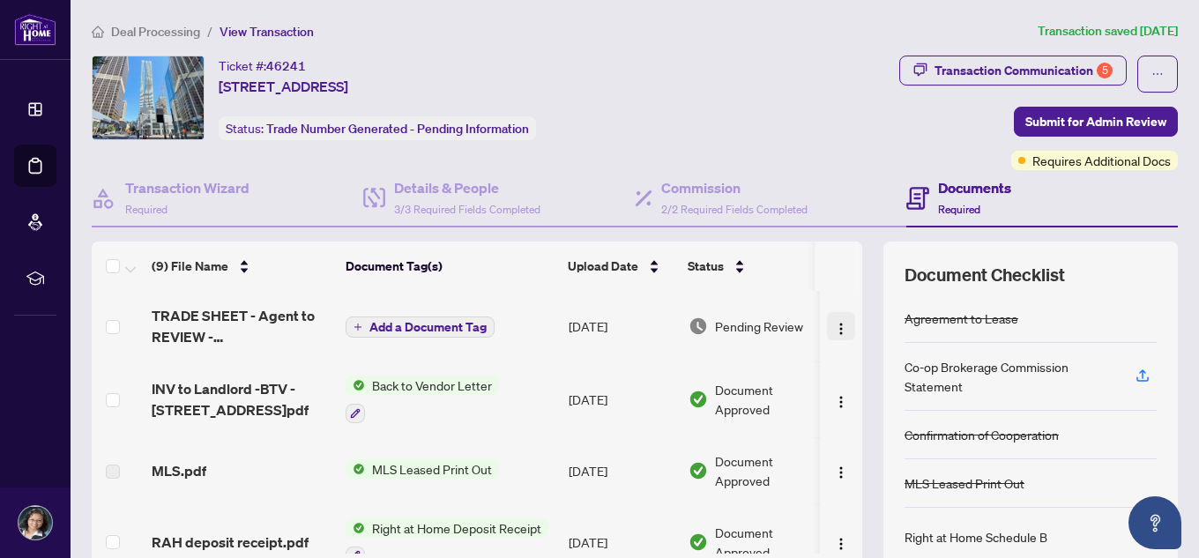
click at [834, 327] on img "button" at bounding box center [841, 329] width 14 height 14
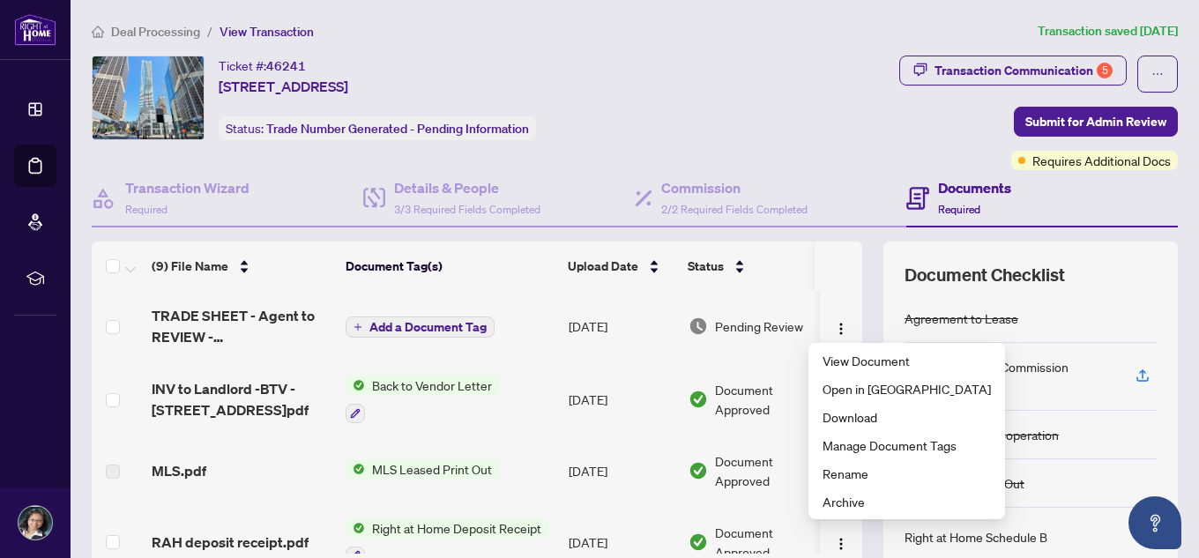
click at [718, 327] on span "Pending Review" at bounding box center [759, 326] width 88 height 19
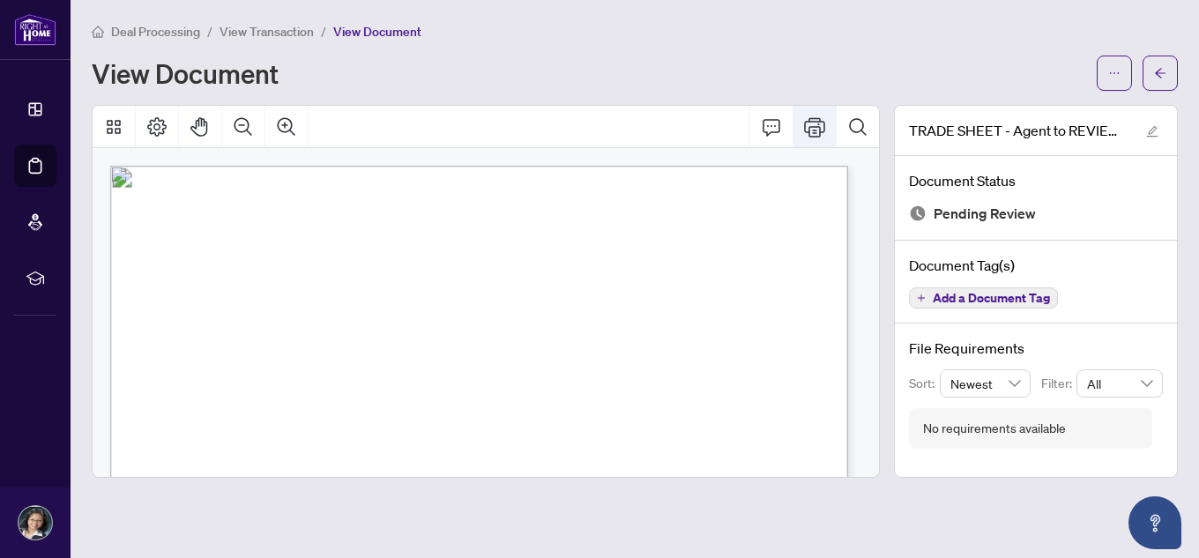
click at [817, 122] on icon "Print" at bounding box center [814, 126] width 21 height 21
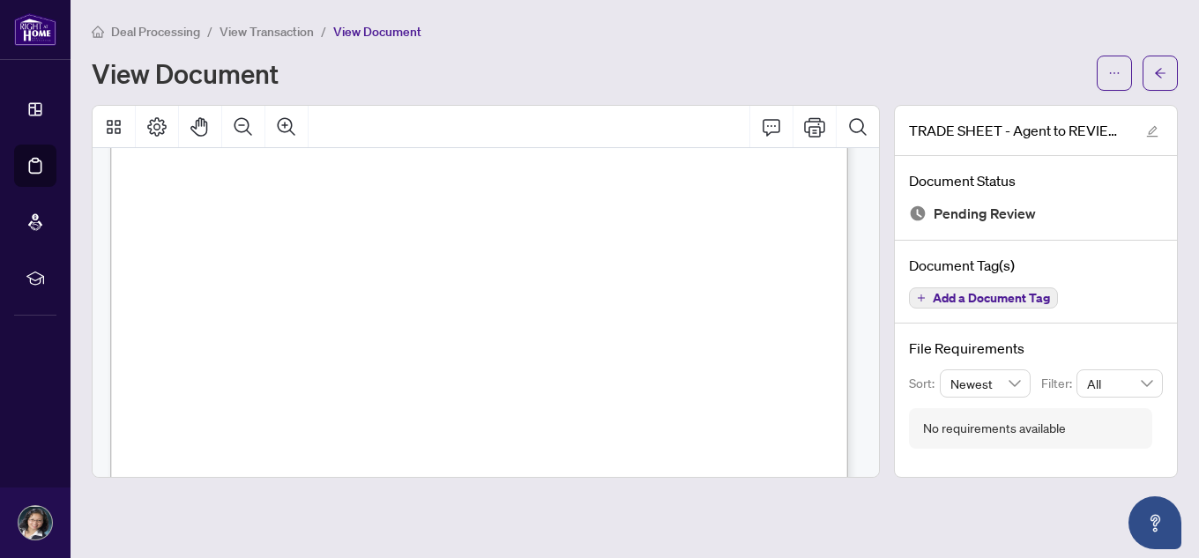
scroll to position [441, 0]
click at [817, 123] on icon "Print" at bounding box center [814, 126] width 21 height 21
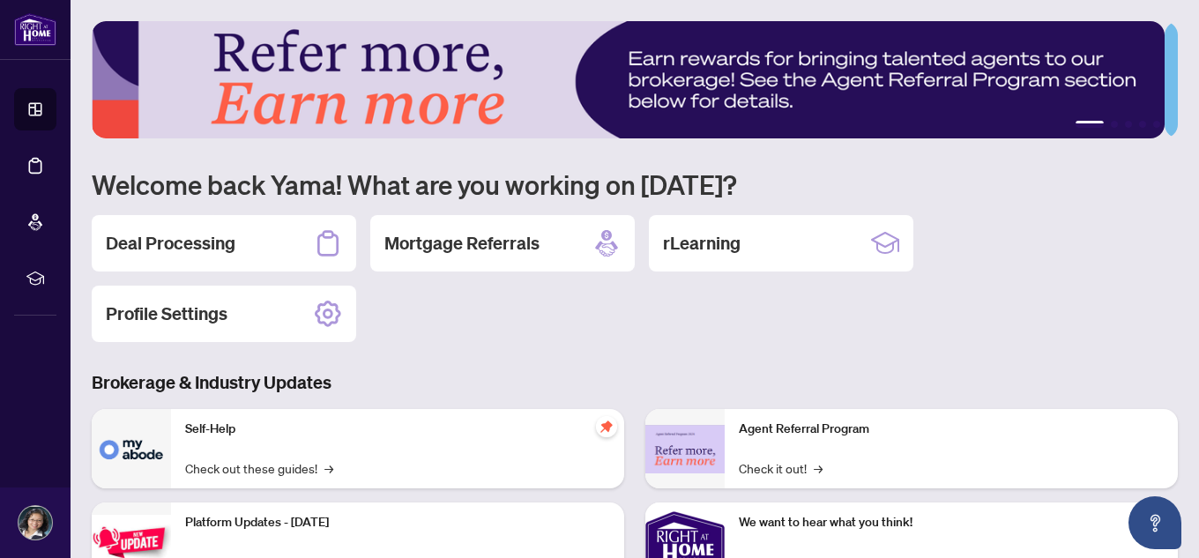
click at [223, 251] on h2 "Deal Processing" at bounding box center [171, 243] width 130 height 25
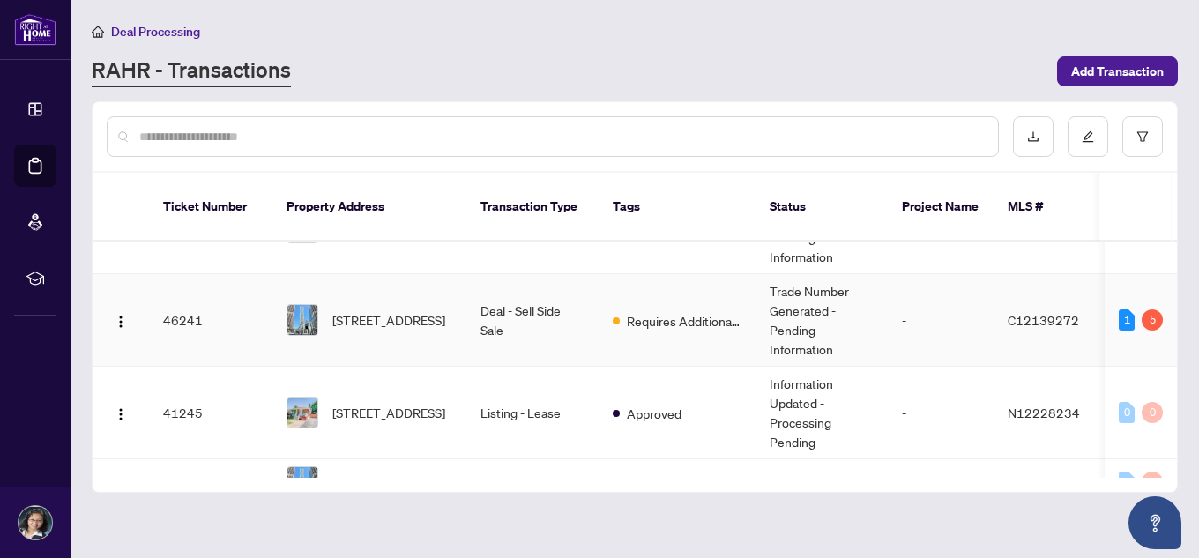
scroll to position [88, 0]
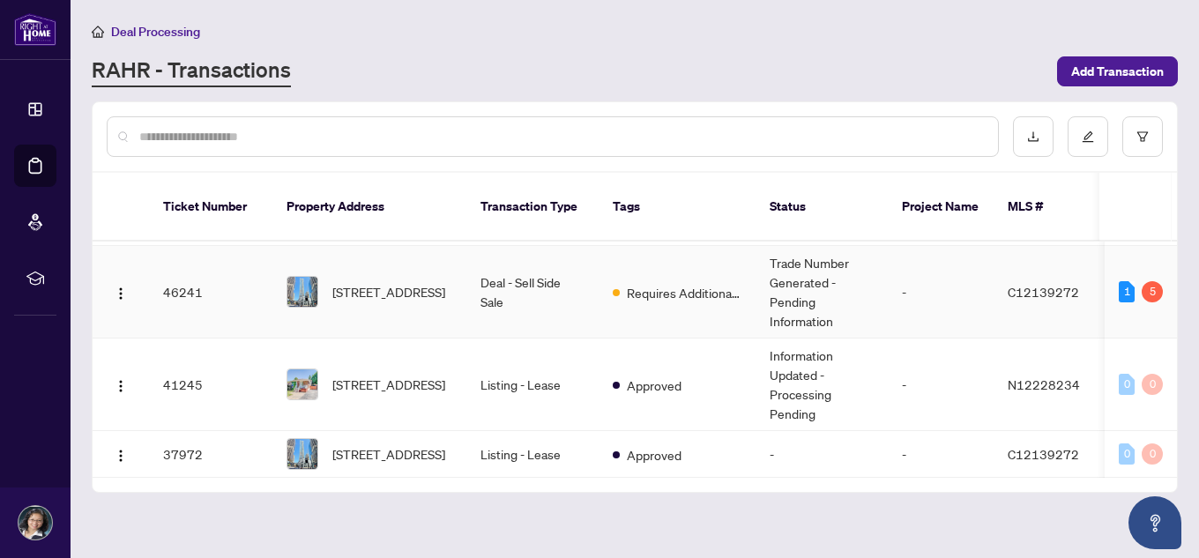
click at [1046, 284] on span "C12139272" at bounding box center [1043, 292] width 71 height 16
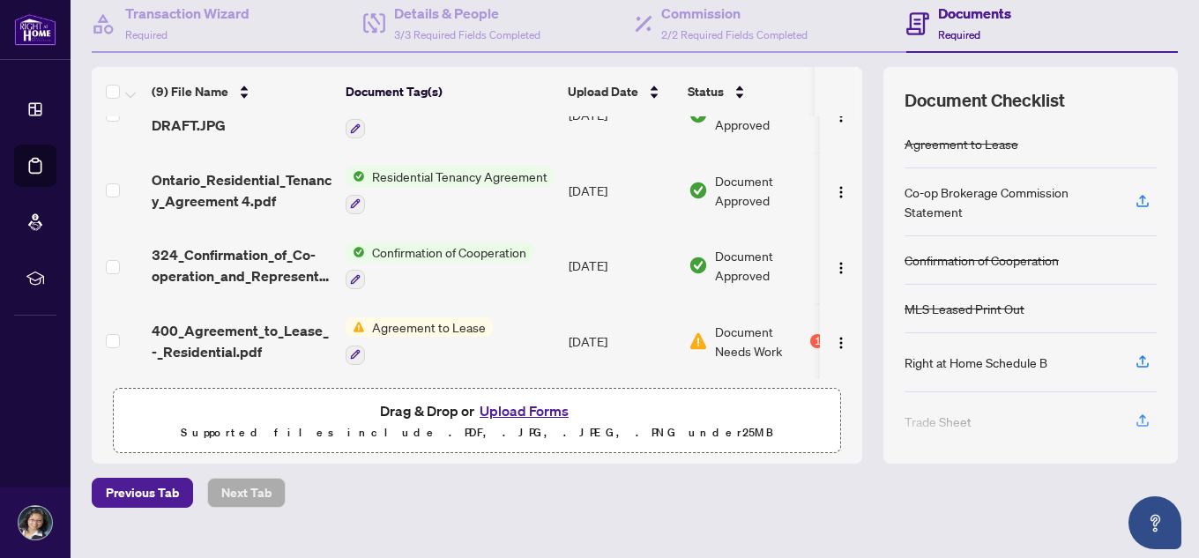
scroll to position [206, 0]
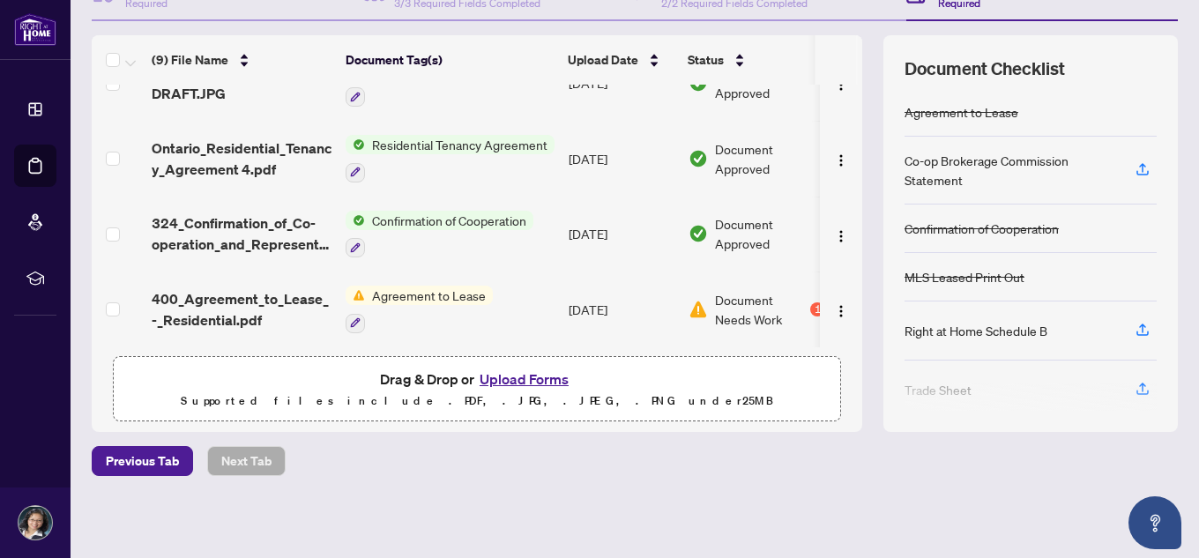
click at [519, 383] on button "Upload Forms" at bounding box center [524, 379] width 100 height 23
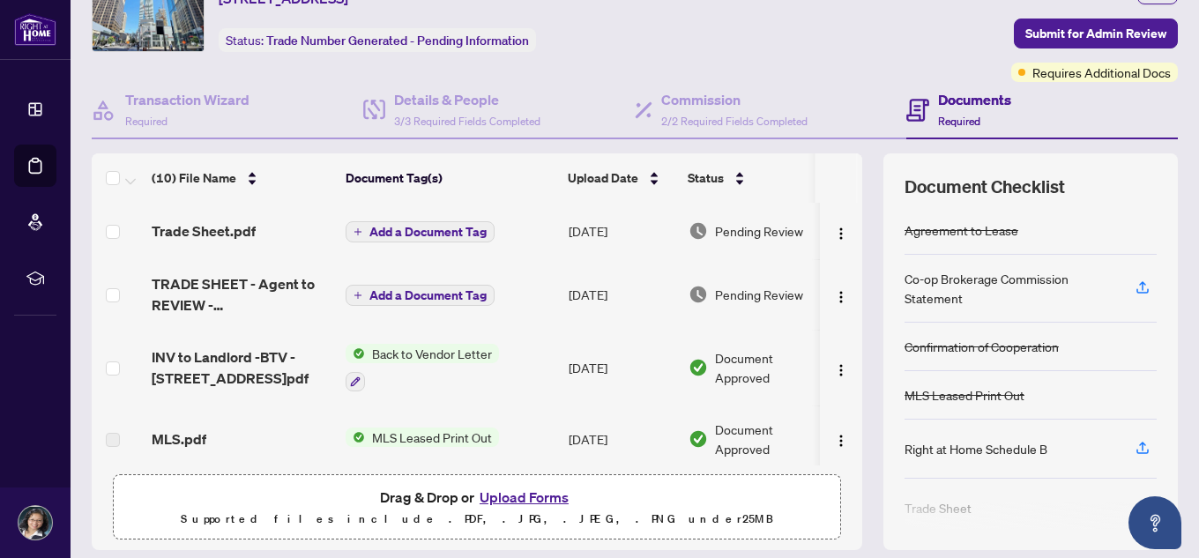
scroll to position [0, 0]
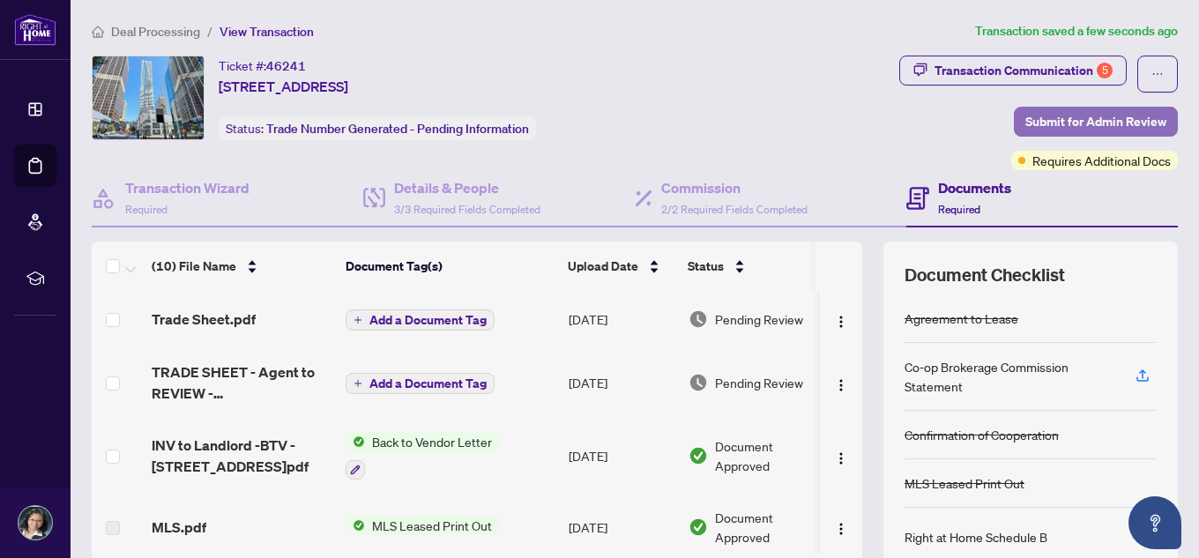
click at [1065, 124] on span "Submit for Admin Review" at bounding box center [1096, 122] width 141 height 28
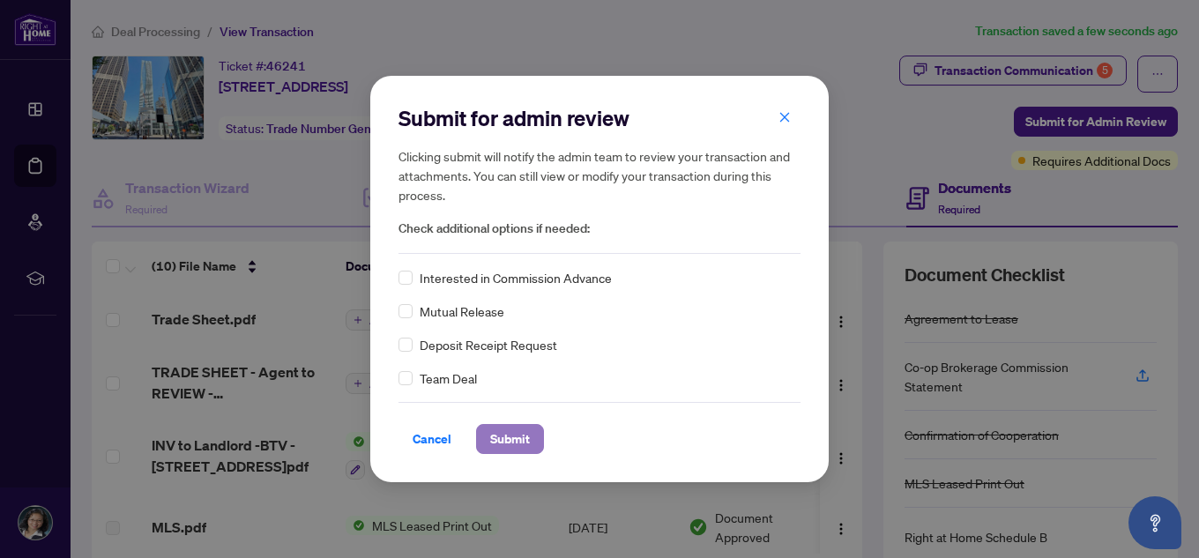
click at [520, 436] on span "Submit" at bounding box center [510, 439] width 40 height 28
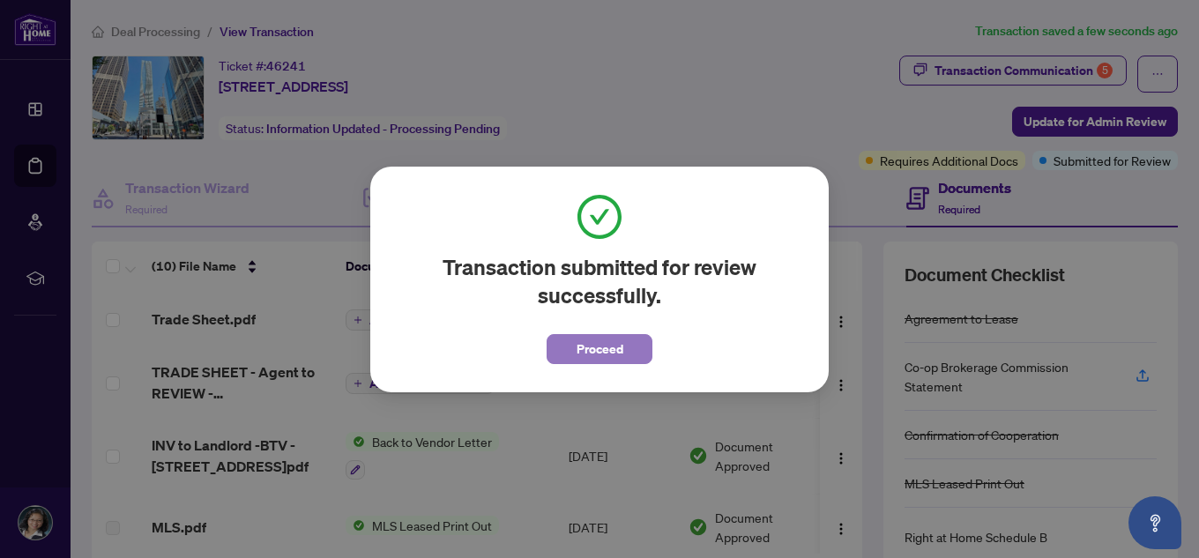
click at [600, 348] on span "Proceed" at bounding box center [600, 349] width 47 height 28
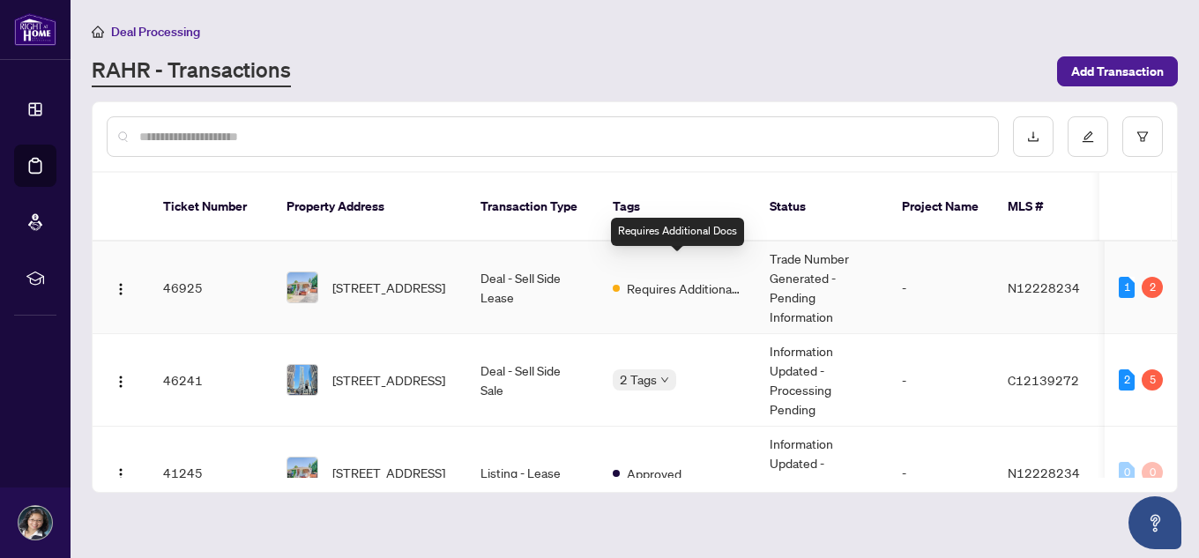
click at [690, 279] on span "Requires Additional Docs" at bounding box center [684, 288] width 115 height 19
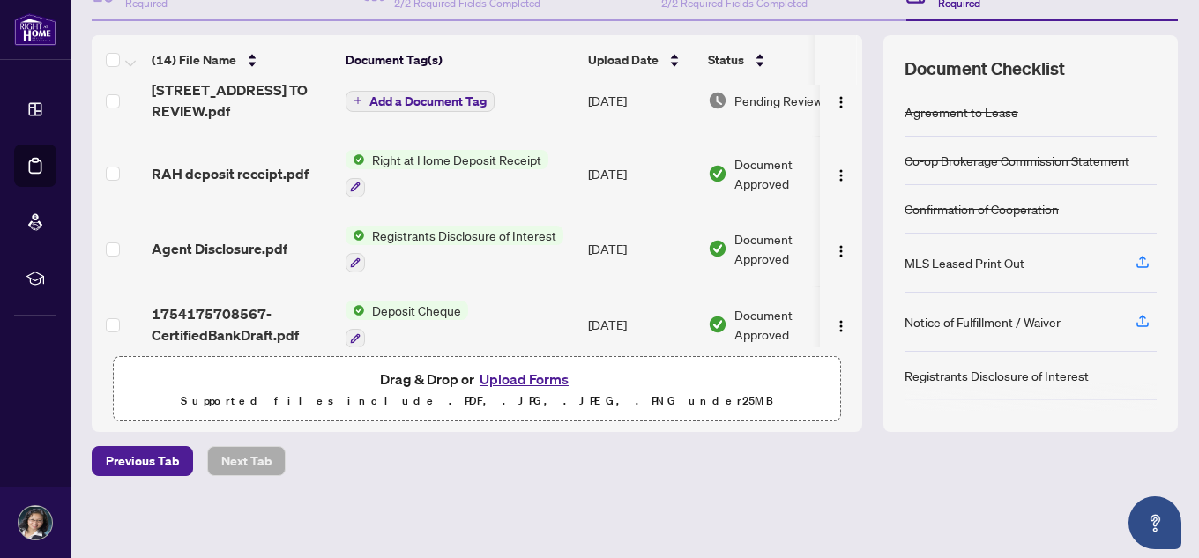
scroll to position [141, 0]
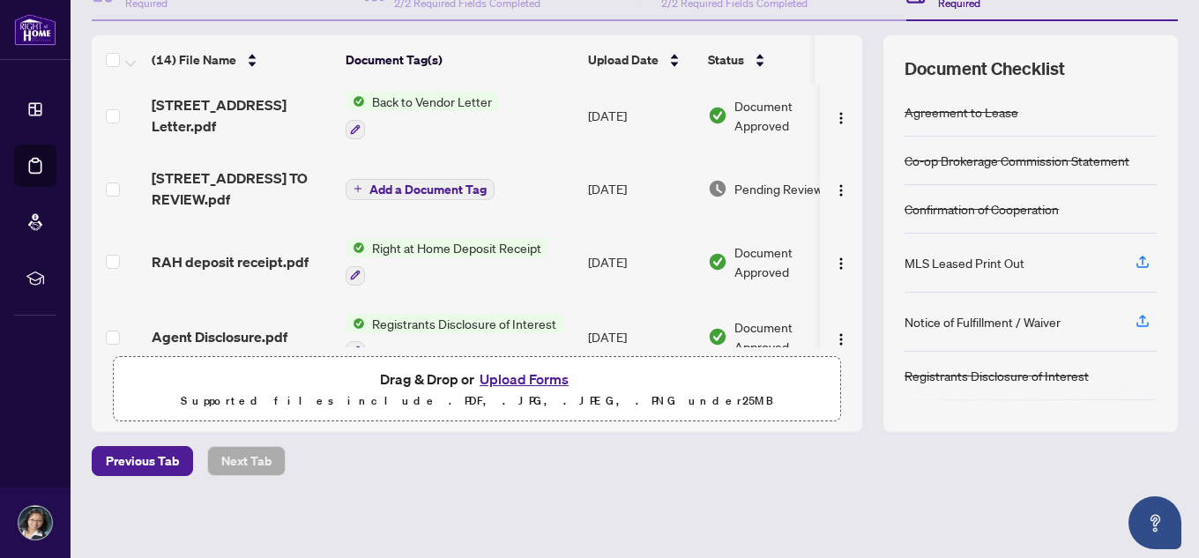
click at [429, 188] on span "Add a Document Tag" at bounding box center [427, 189] width 117 height 12
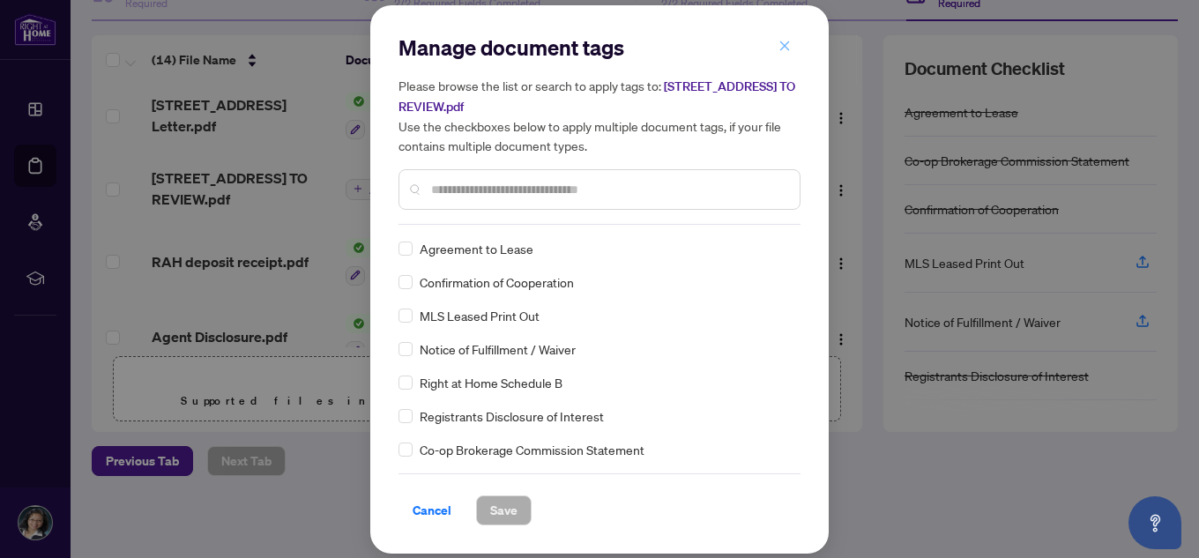
click at [783, 49] on icon "close" at bounding box center [785, 46] width 10 height 10
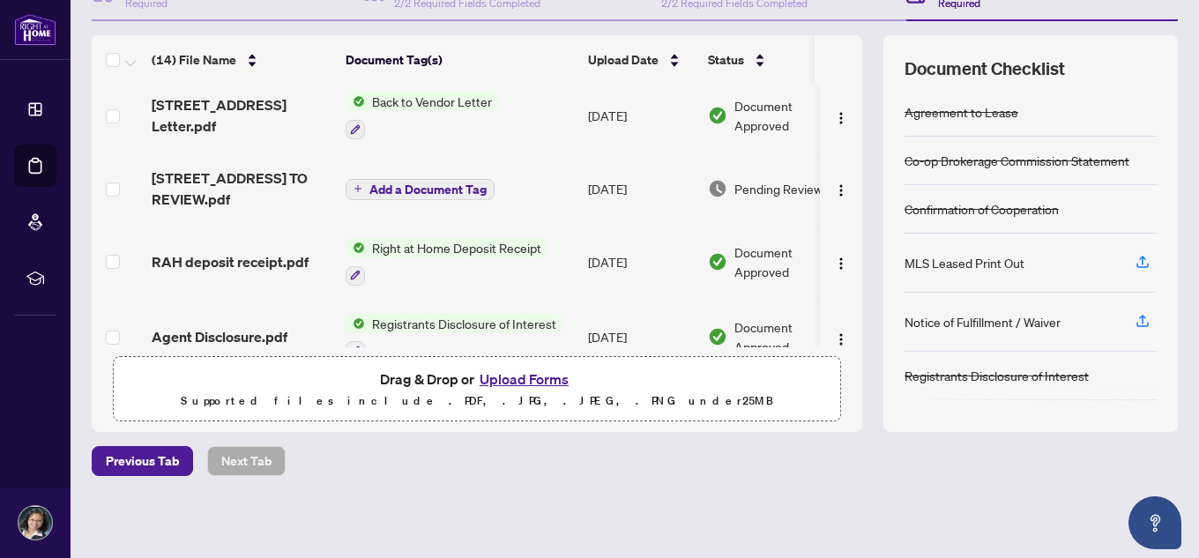
click at [621, 183] on td "Aug/15/2025" at bounding box center [641, 188] width 120 height 71
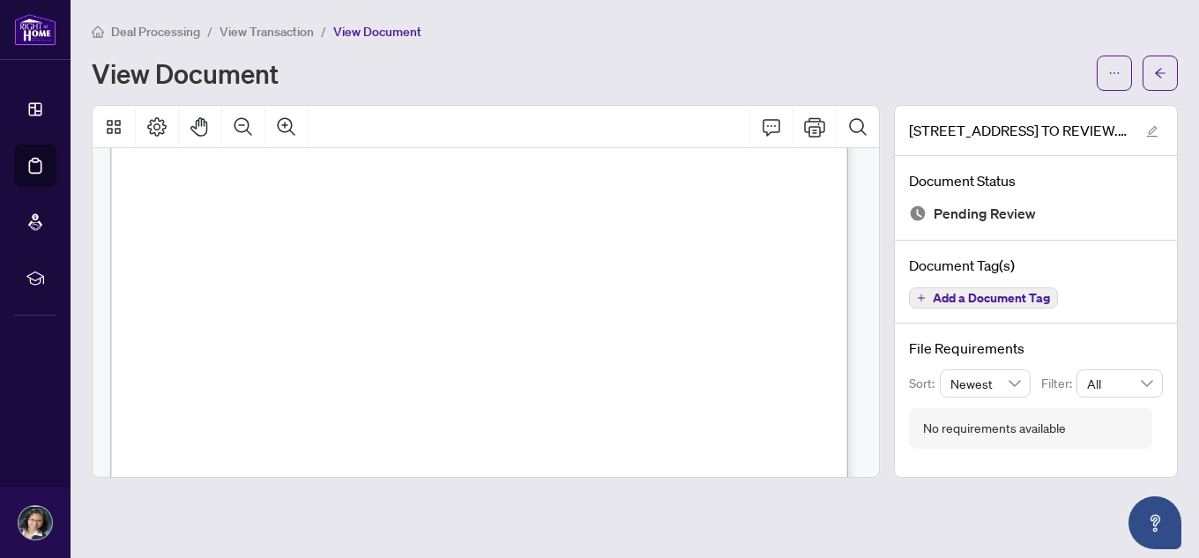
scroll to position [441, 0]
click at [881, 336] on div at bounding box center [486, 291] width 802 height 373
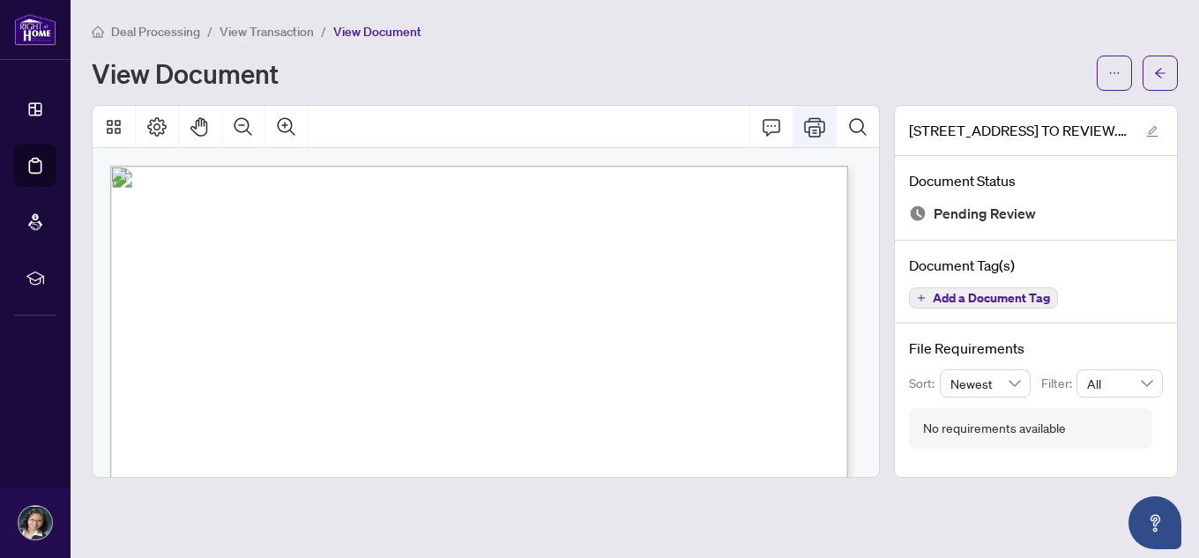
click at [809, 123] on icon "Print" at bounding box center [814, 126] width 21 height 21
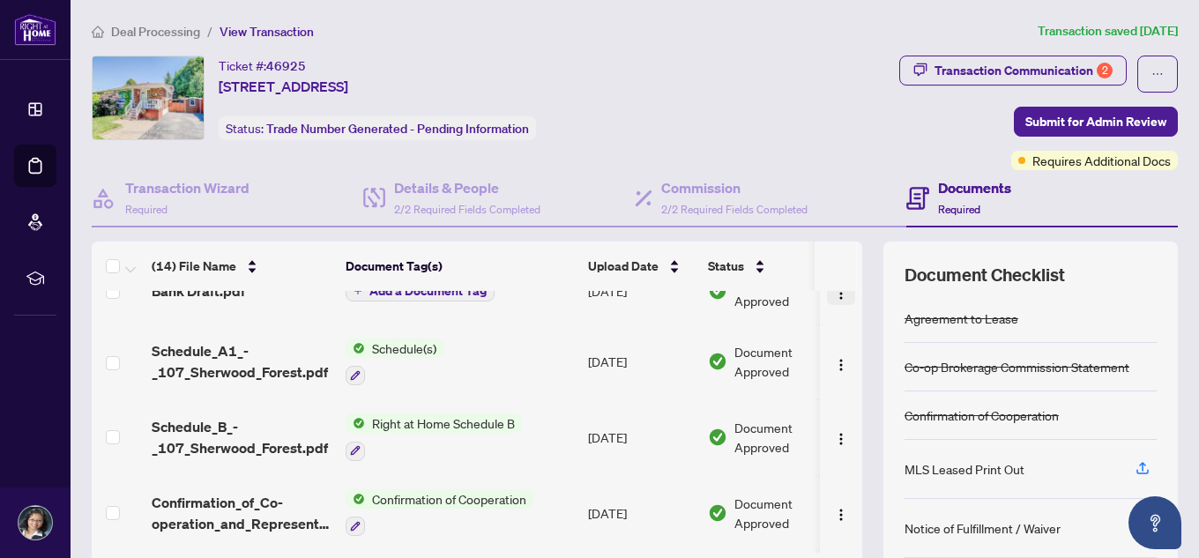
scroll to position [758, 0]
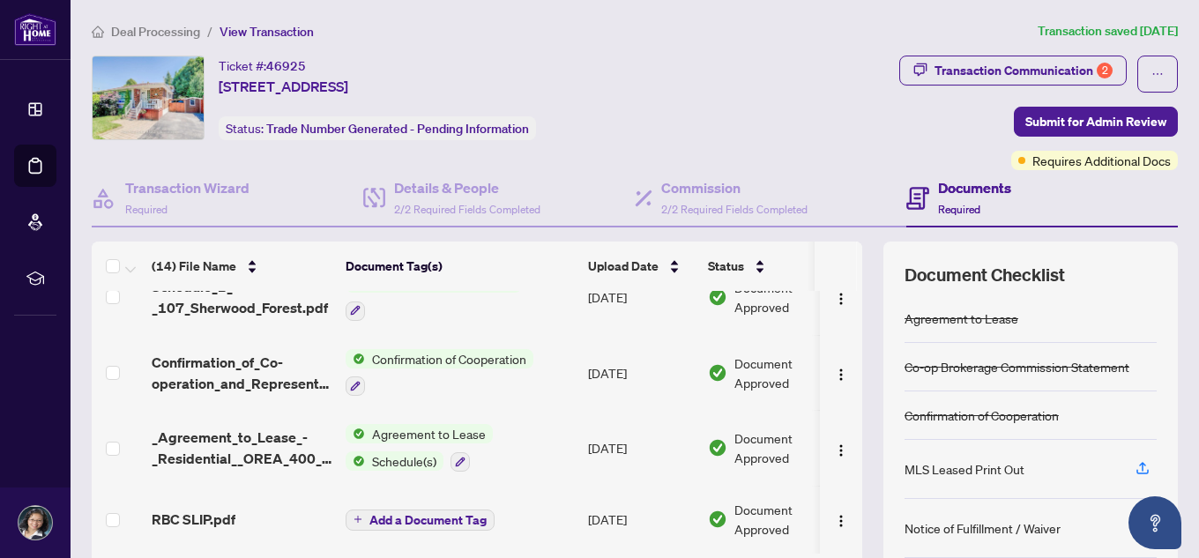
click at [398, 514] on span "Add a Document Tag" at bounding box center [427, 520] width 117 height 12
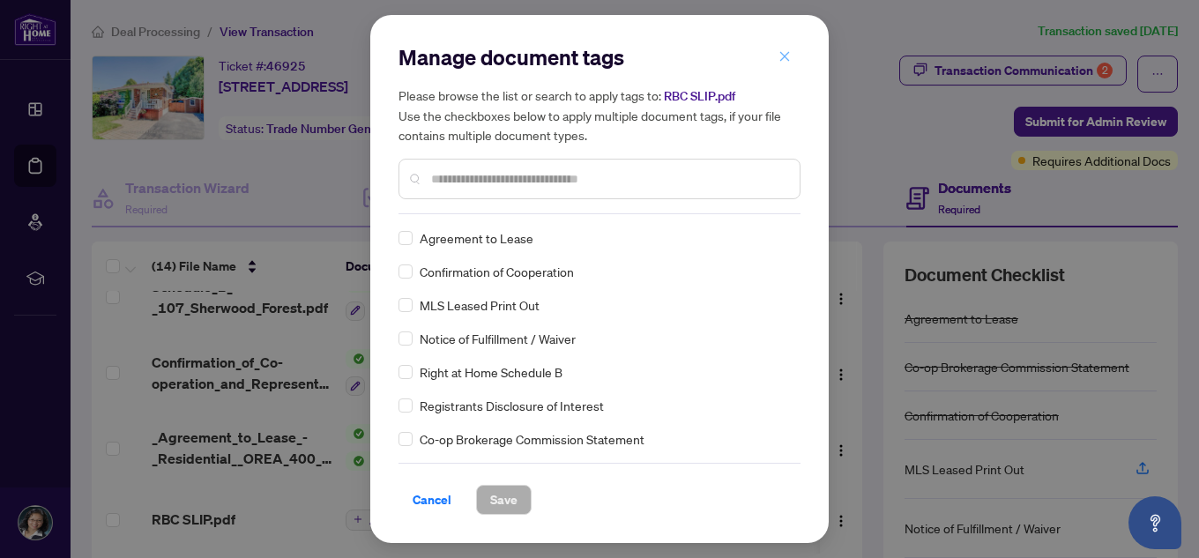
click at [787, 50] on span "button" at bounding box center [785, 56] width 12 height 28
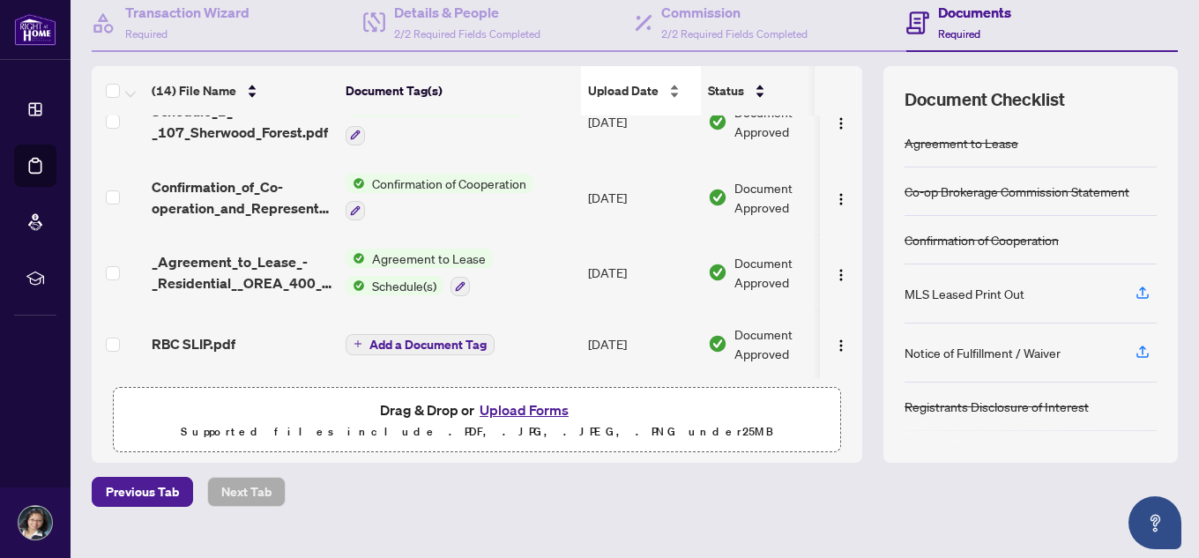
scroll to position [176, 0]
click at [534, 411] on button "Upload Forms" at bounding box center [524, 409] width 100 height 23
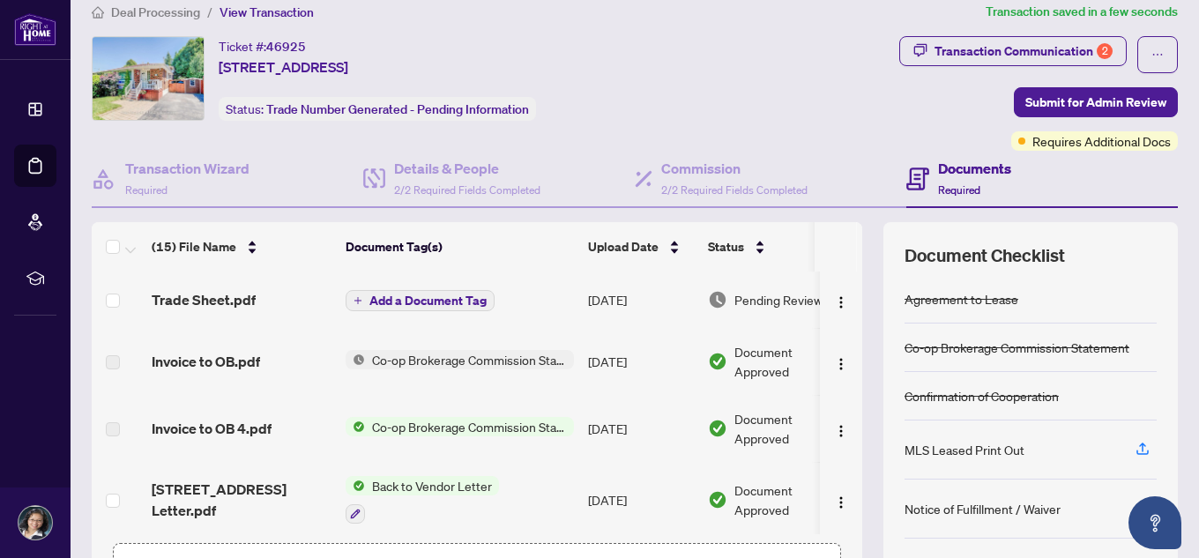
scroll to position [0, 0]
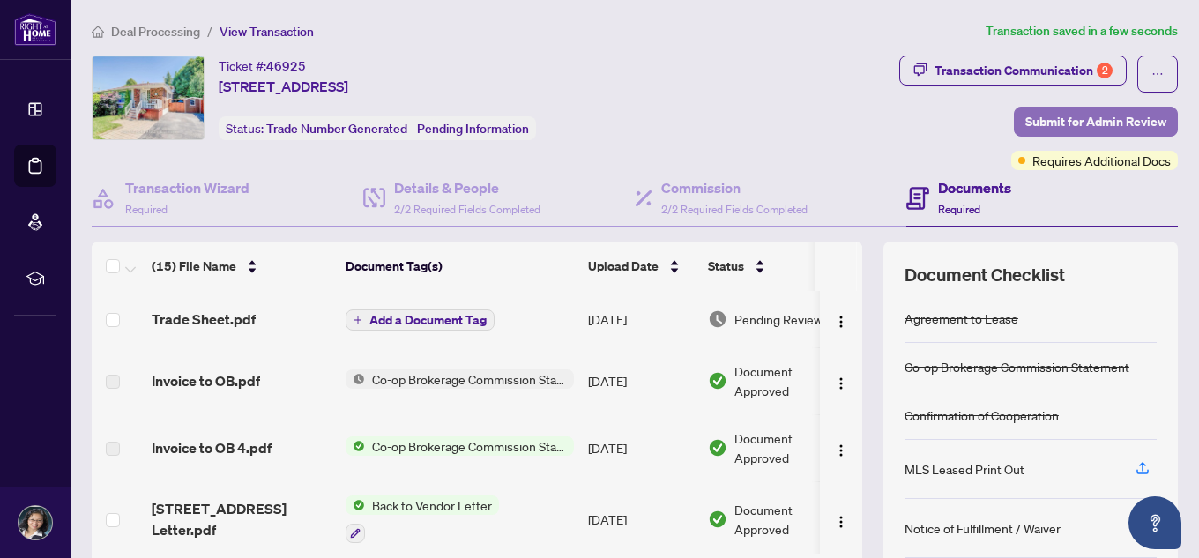
click at [1062, 110] on span "Submit for Admin Review" at bounding box center [1096, 122] width 141 height 28
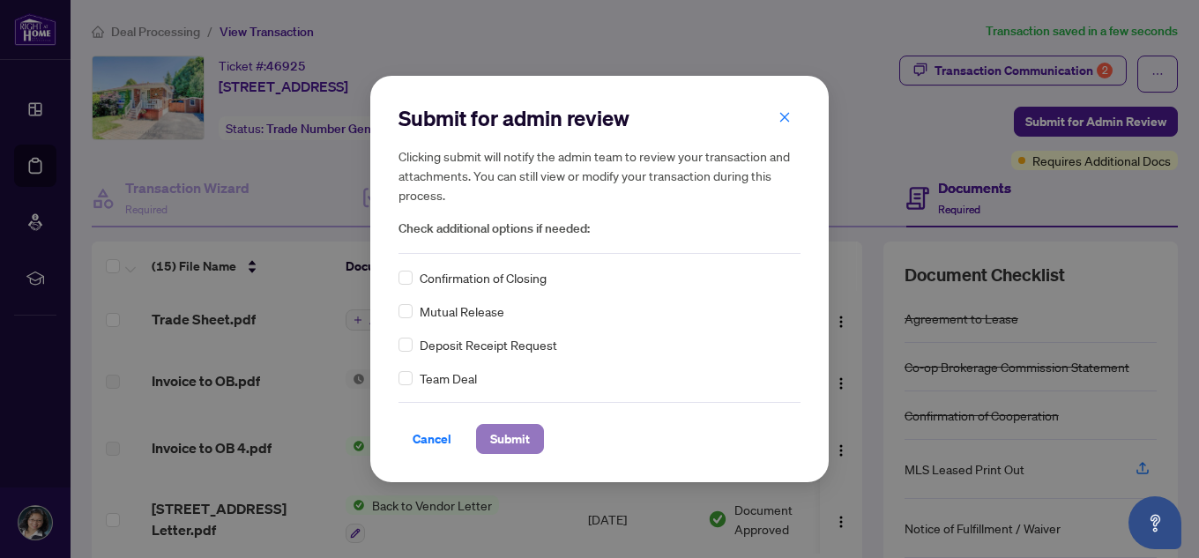
click at [511, 442] on span "Submit" at bounding box center [510, 439] width 40 height 28
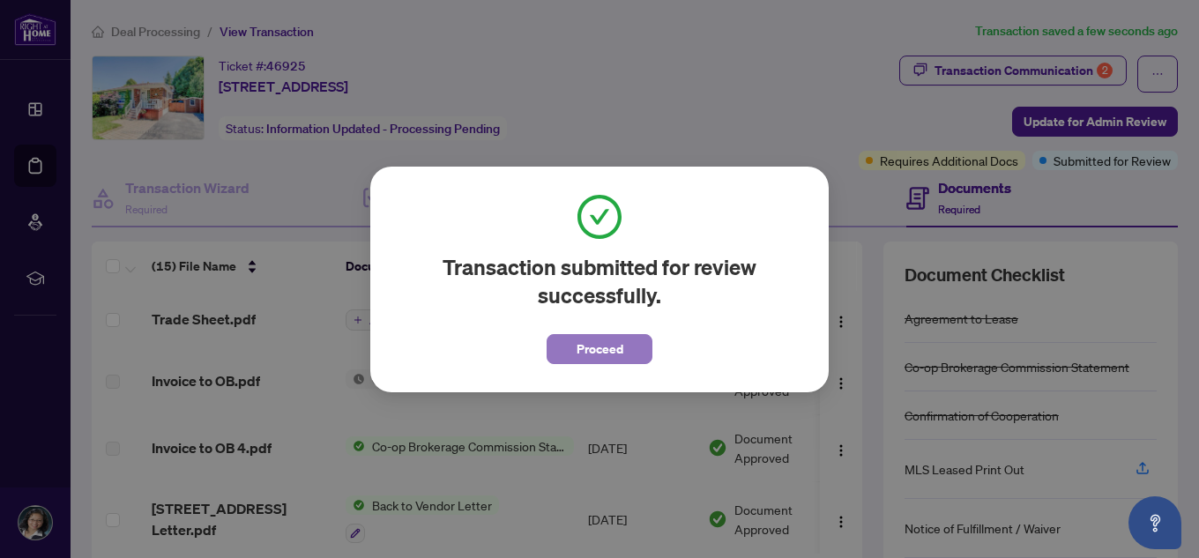
click at [585, 340] on span "Proceed" at bounding box center [600, 349] width 47 height 28
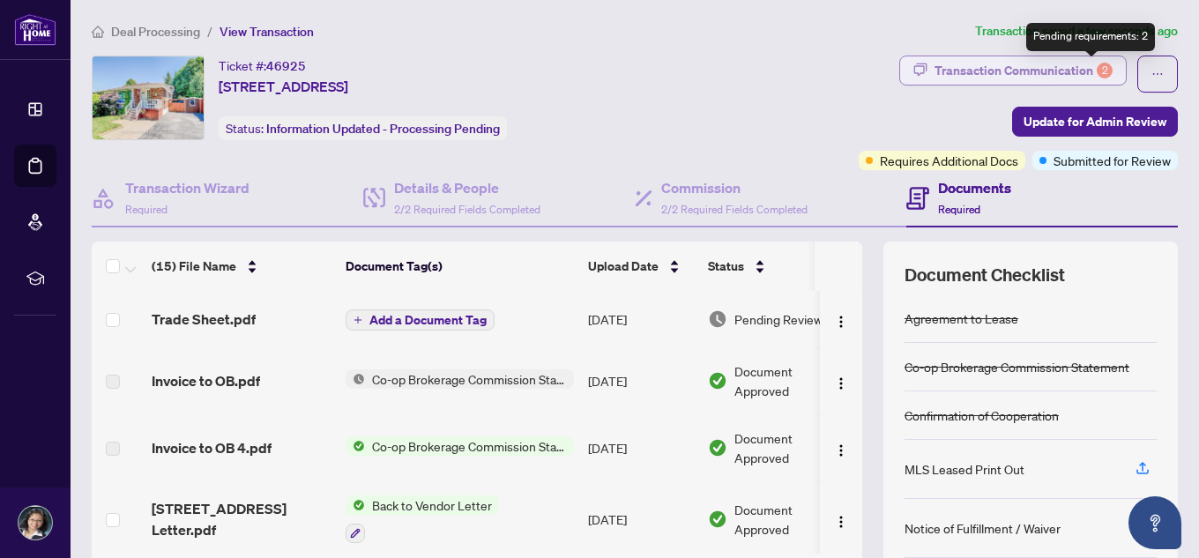
click at [1097, 71] on div "2" at bounding box center [1105, 71] width 16 height 16
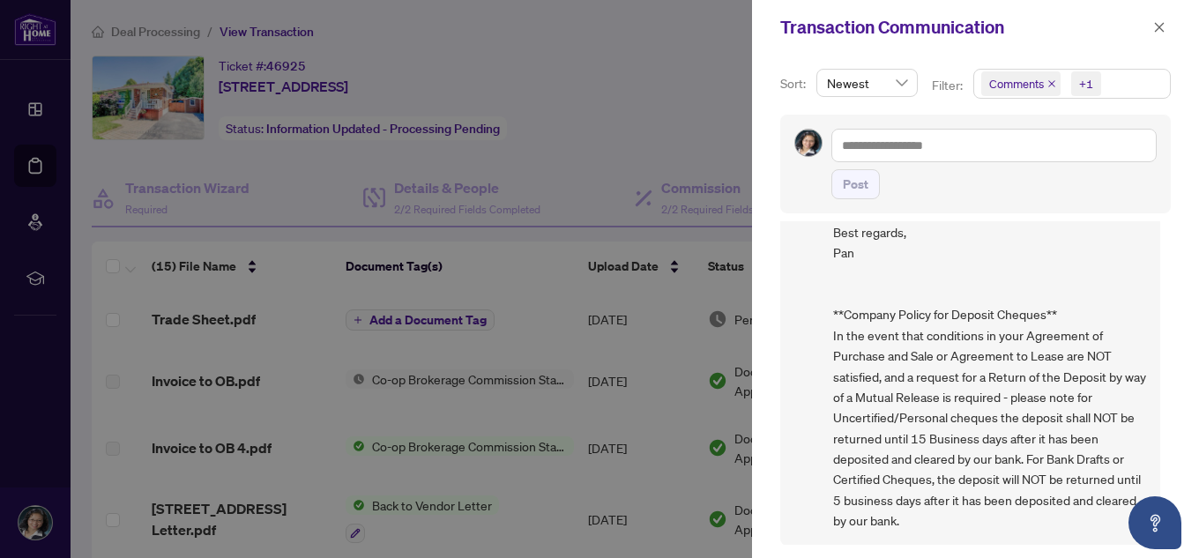
scroll to position [4, 0]
click at [665, 124] on div at bounding box center [599, 279] width 1199 height 558
click at [1152, 25] on button "button" at bounding box center [1159, 27] width 23 height 21
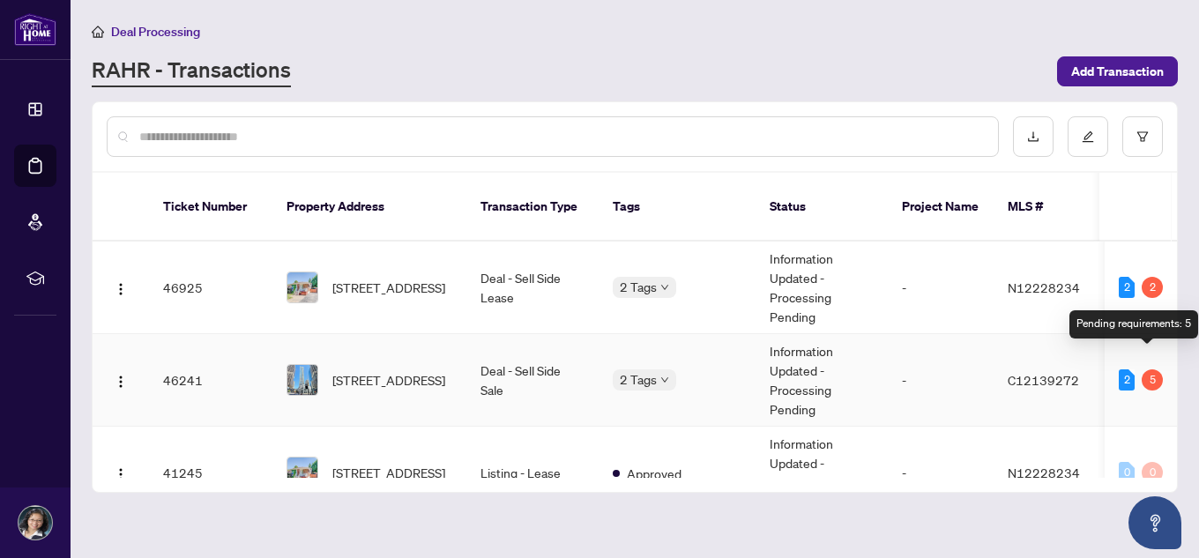
click at [1146, 369] on div "5" at bounding box center [1152, 379] width 21 height 21
click at [1145, 369] on div "5" at bounding box center [1152, 379] width 21 height 21
click at [1127, 369] on div "2" at bounding box center [1127, 379] width 16 height 21
